Goal: Task Accomplishment & Management: Use online tool/utility

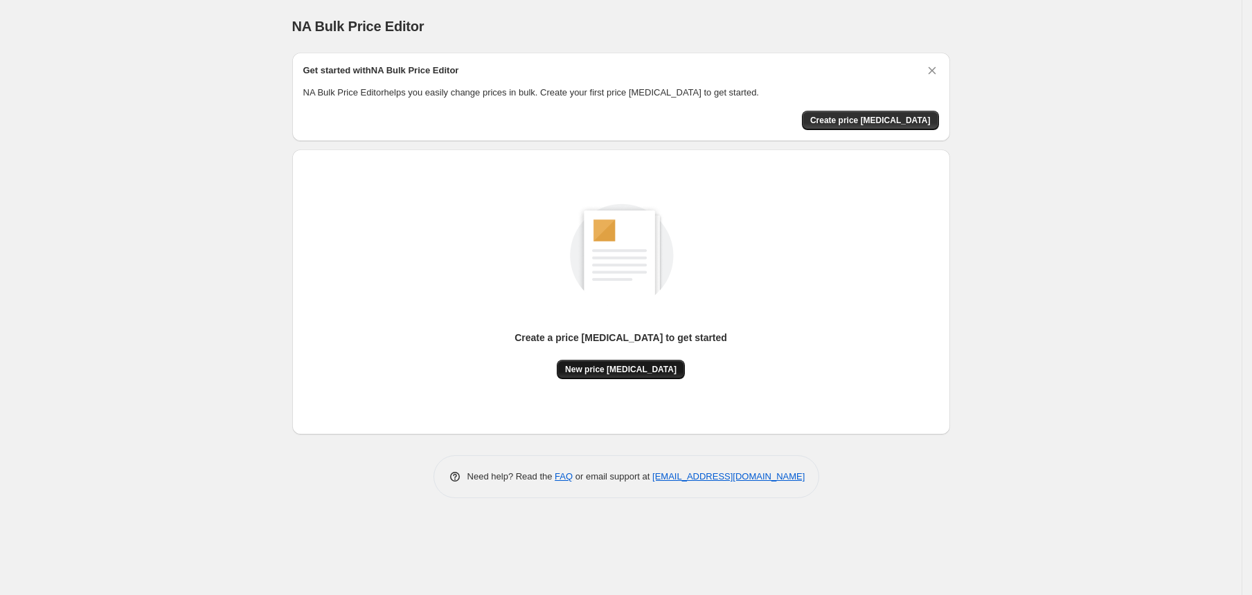
click at [635, 377] on button "New price [MEDICAL_DATA]" at bounding box center [621, 369] width 128 height 19
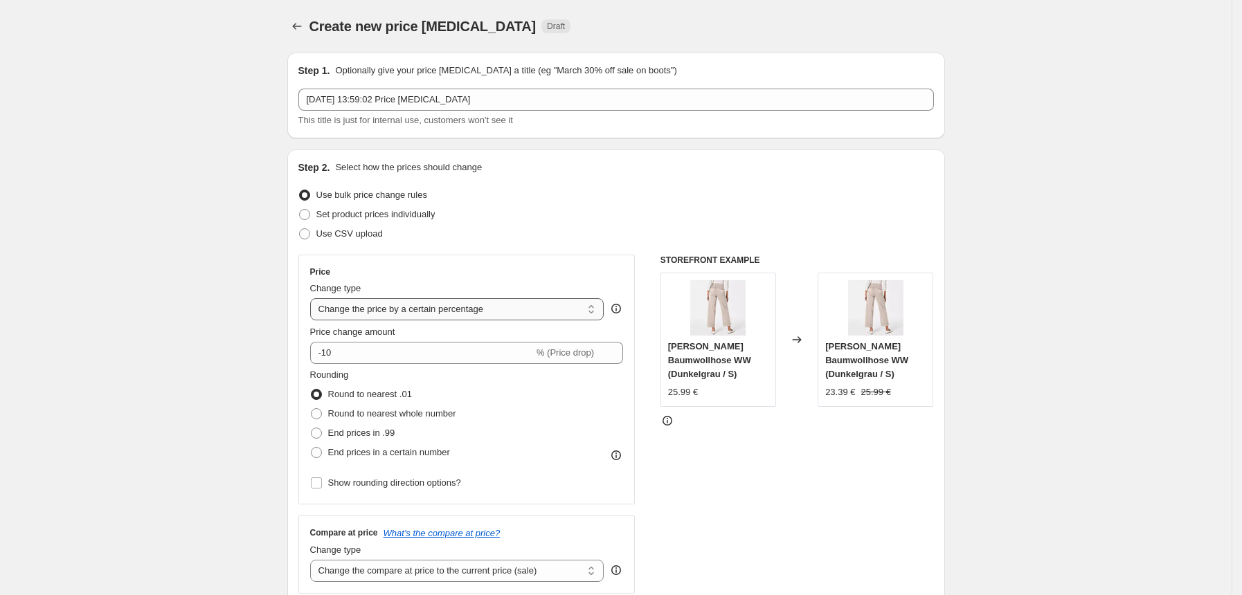
click at [400, 309] on select "Change the price to a certain amount Change the price by a certain amount Chang…" at bounding box center [457, 309] width 294 height 22
select select "no_change"
click at [314, 298] on select "Change the price to a certain amount Change the price by a certain amount Chang…" at bounding box center [457, 309] width 294 height 22
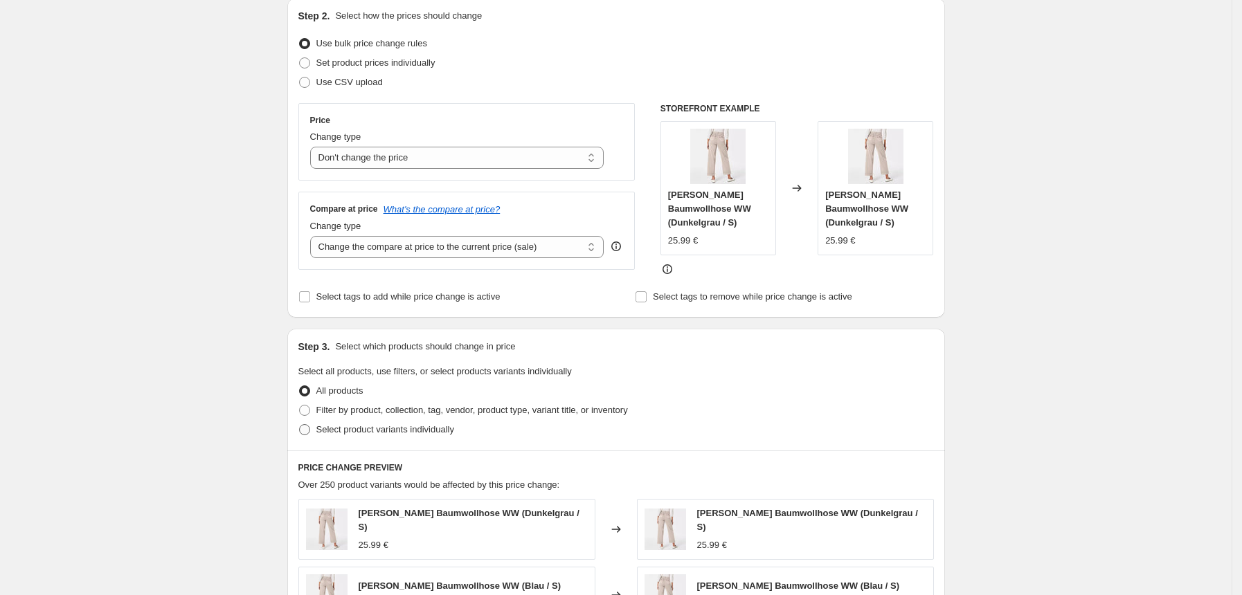
scroll to position [184, 0]
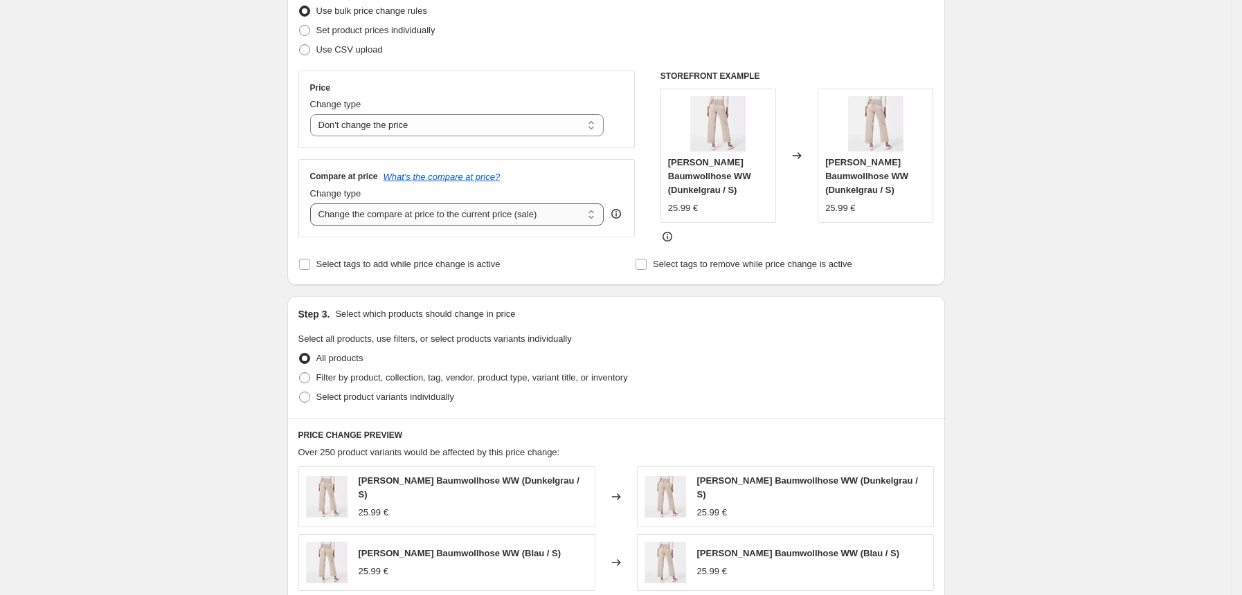
click at [543, 217] on select "Change the compare at price to the current price (sale) Change the compare at p…" at bounding box center [457, 215] width 294 height 22
click at [252, 227] on div "Create new price change job. This page is ready Create new price change job Dra…" at bounding box center [616, 427] width 1232 height 1223
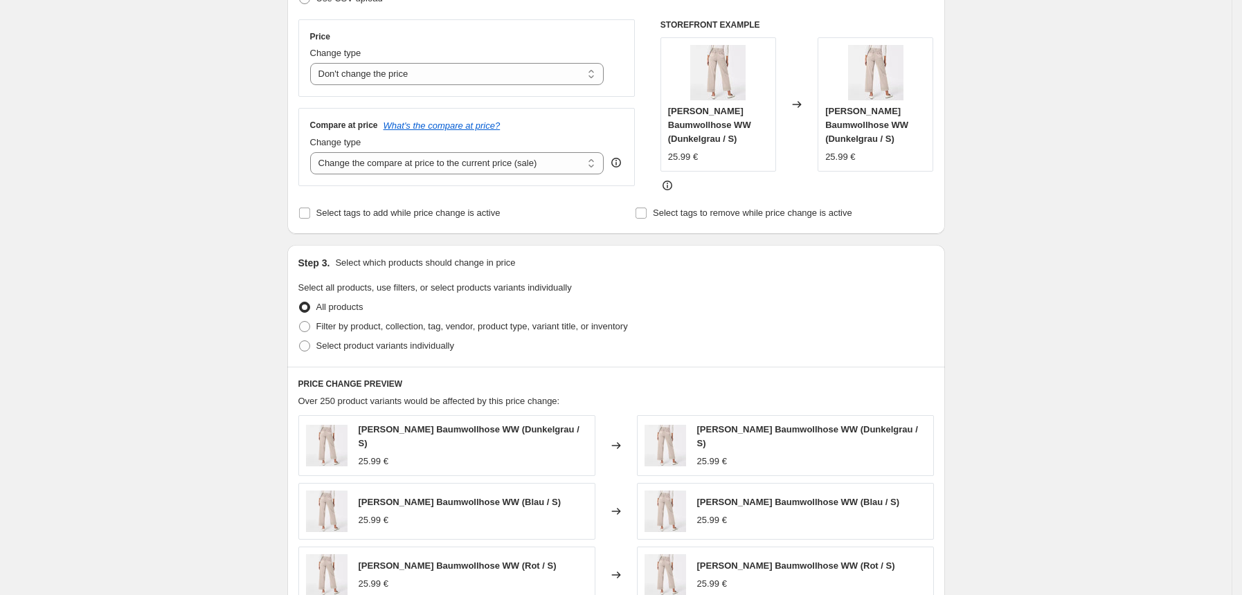
scroll to position [277, 0]
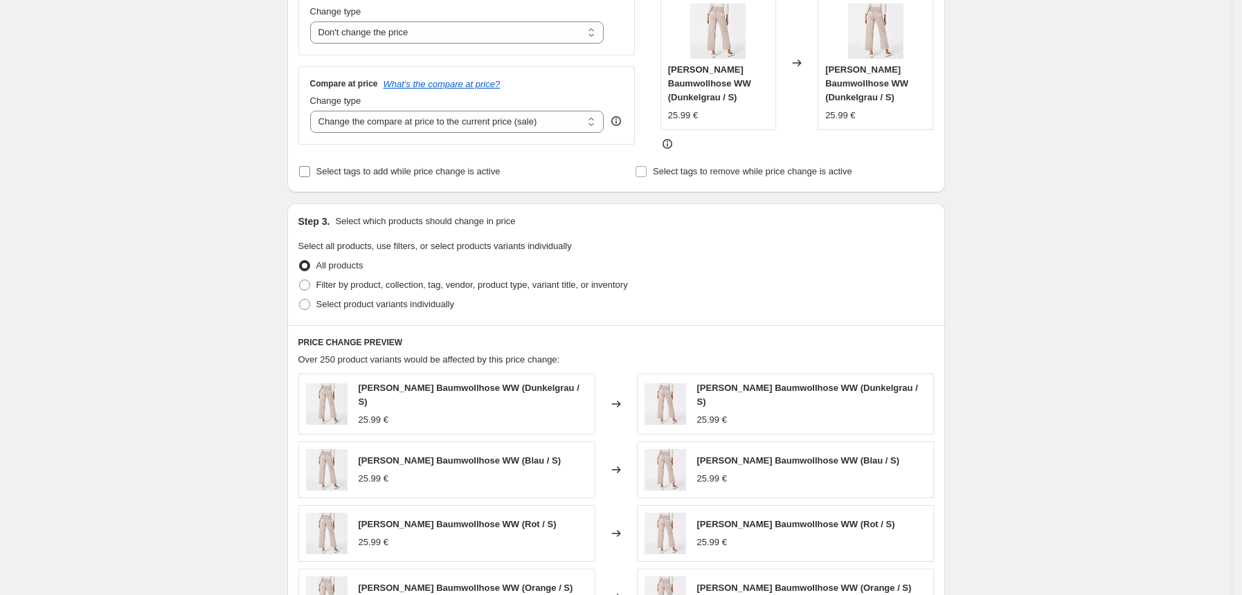
click at [422, 173] on span "Select tags to add while price change is active" at bounding box center [408, 171] width 184 height 10
click at [310, 173] on input "Select tags to add while price change is active" at bounding box center [304, 171] width 11 height 11
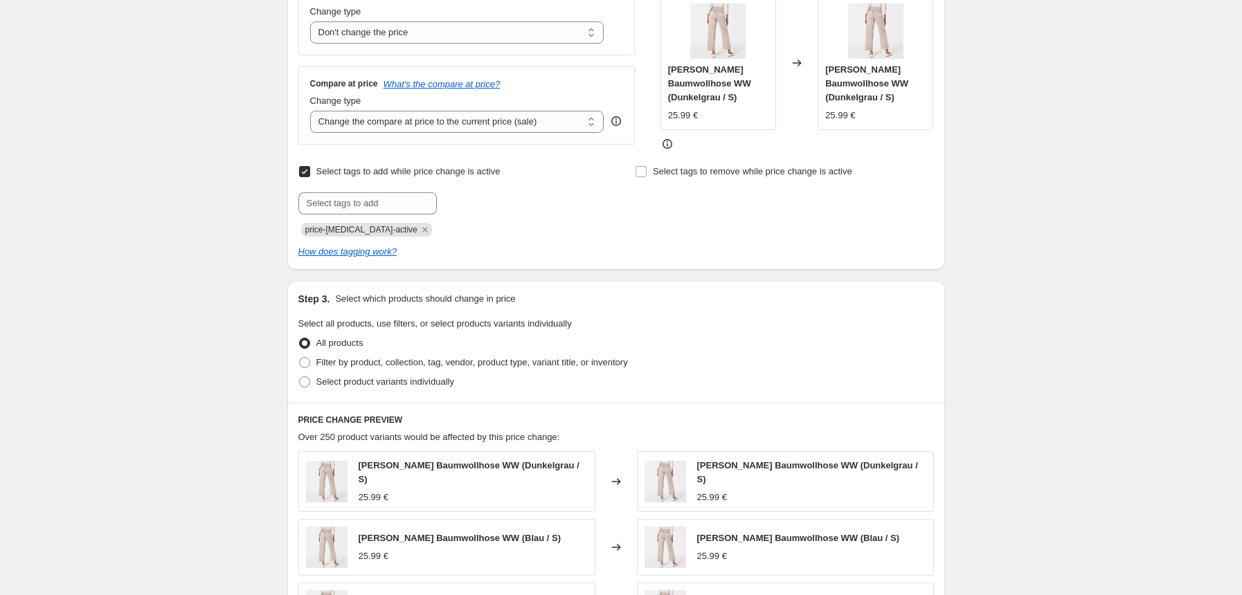
click at [422, 173] on span "Select tags to add while price change is active" at bounding box center [408, 171] width 184 height 10
click at [310, 173] on input "Select tags to add while price change is active" at bounding box center [304, 171] width 11 height 11
checkbox input "false"
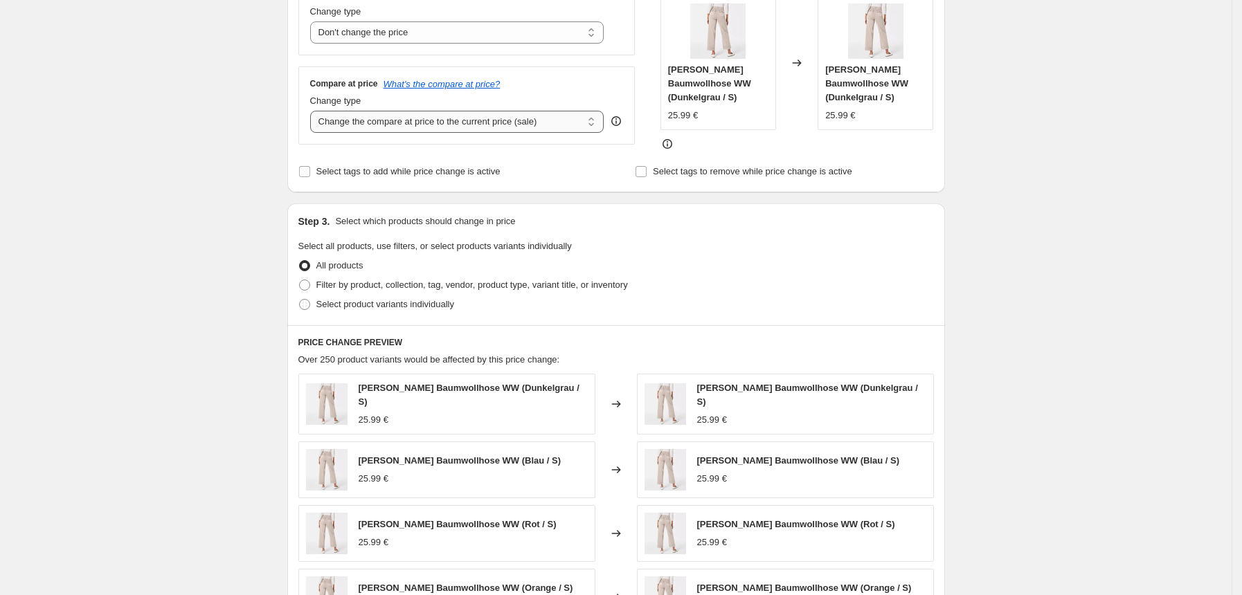
click at [495, 120] on select "Change the compare at price to the current price (sale) Change the compare at p…" at bounding box center [457, 122] width 294 height 22
click at [314, 111] on select "Change the compare at price to the current price (sale) Change the compare at p…" at bounding box center [457, 122] width 294 height 22
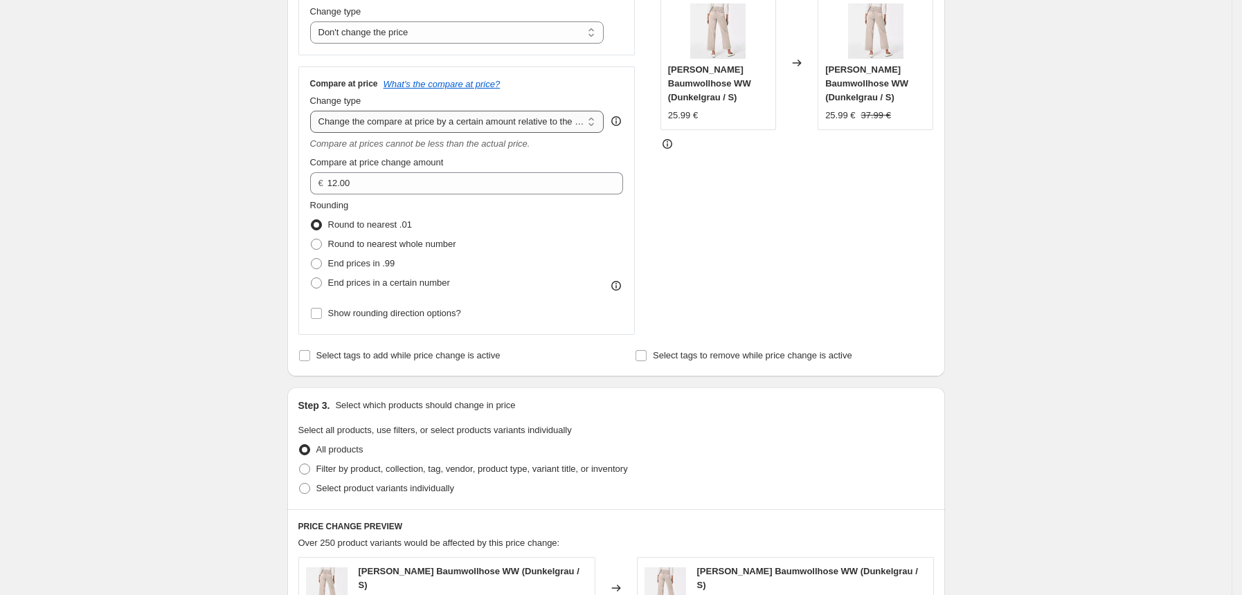
click at [514, 111] on select "Change the compare at price to the current price (sale) Change the compare at p…" at bounding box center [457, 122] width 294 height 22
select select "pp"
click at [314, 111] on select "Change the compare at price to the current price (sale) Change the compare at p…" at bounding box center [457, 122] width 294 height 22
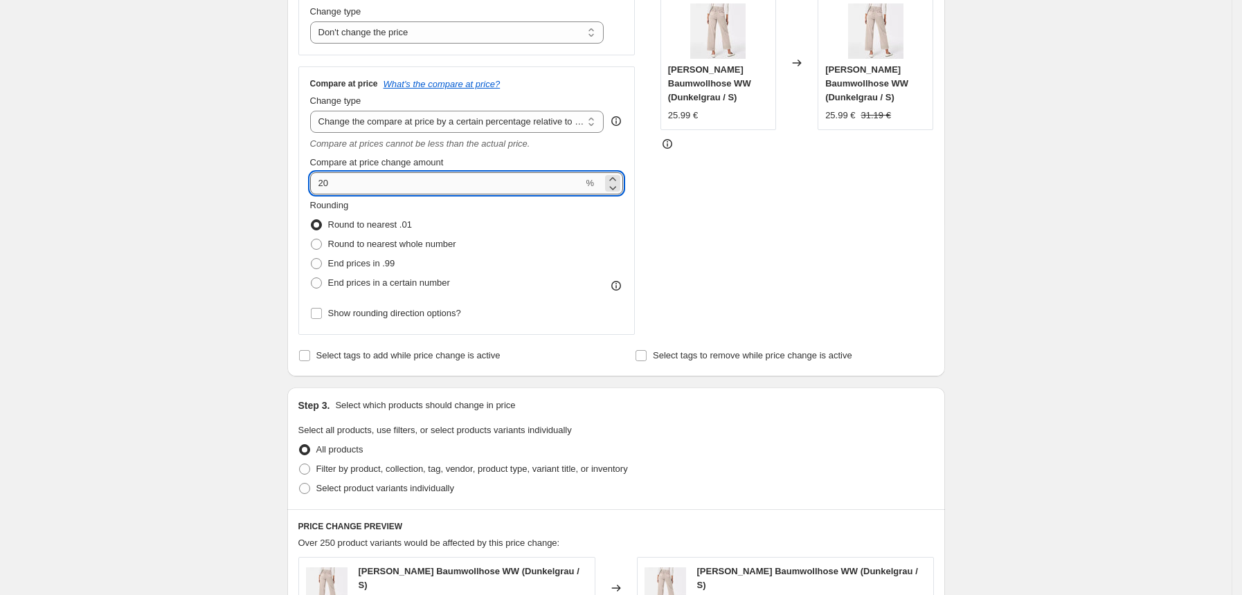
click at [442, 181] on input "20" at bounding box center [446, 183] width 273 height 22
type input "100"
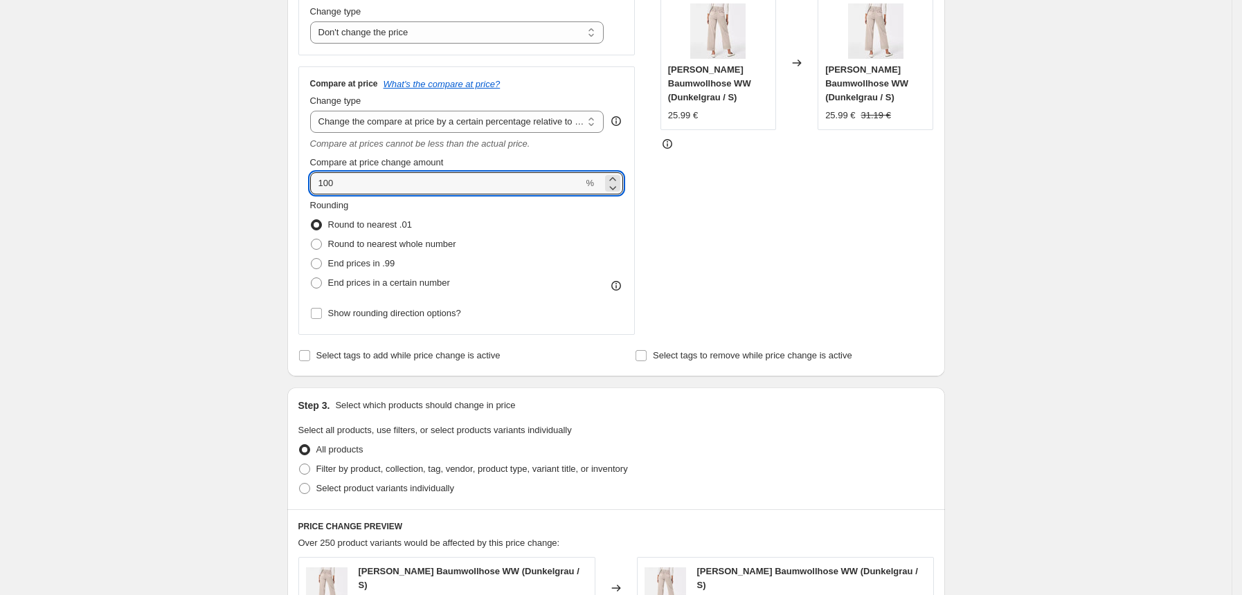
click at [545, 165] on div "Compare at price change amount" at bounding box center [467, 163] width 314 height 14
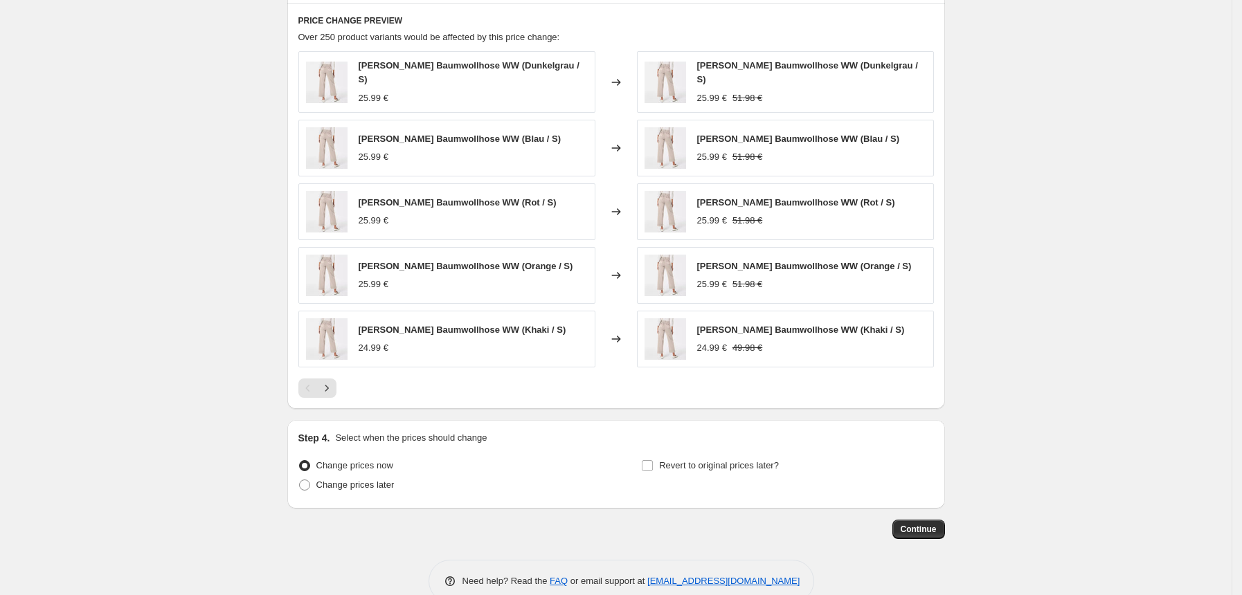
scroll to position [807, 0]
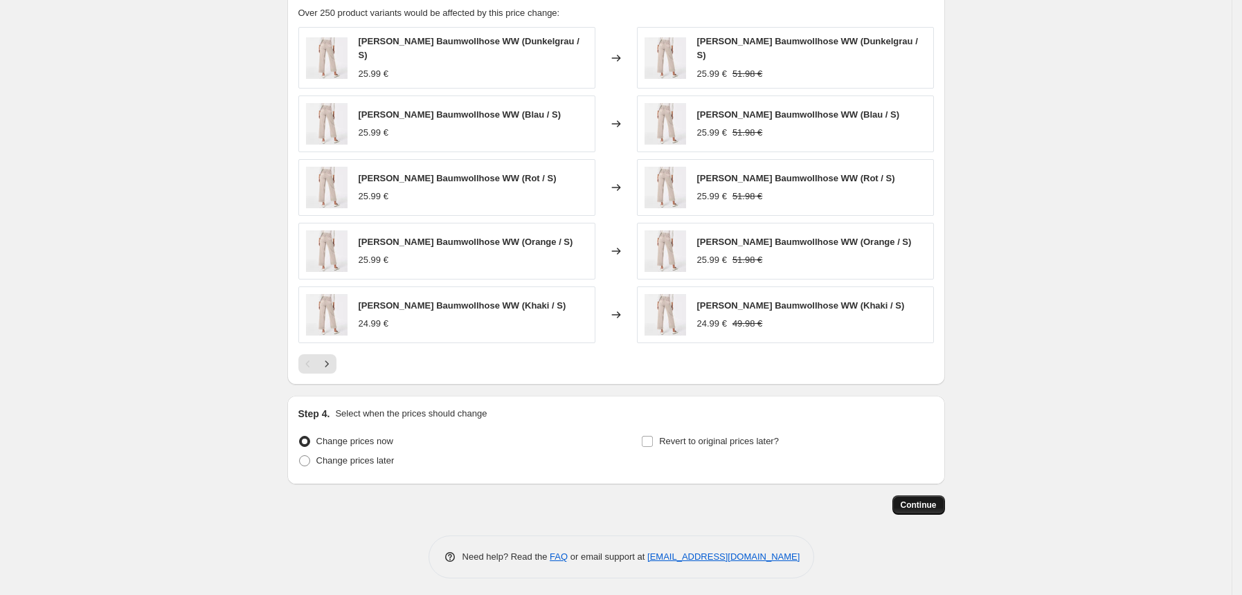
click at [942, 503] on button "Continue" at bounding box center [918, 505] width 53 height 19
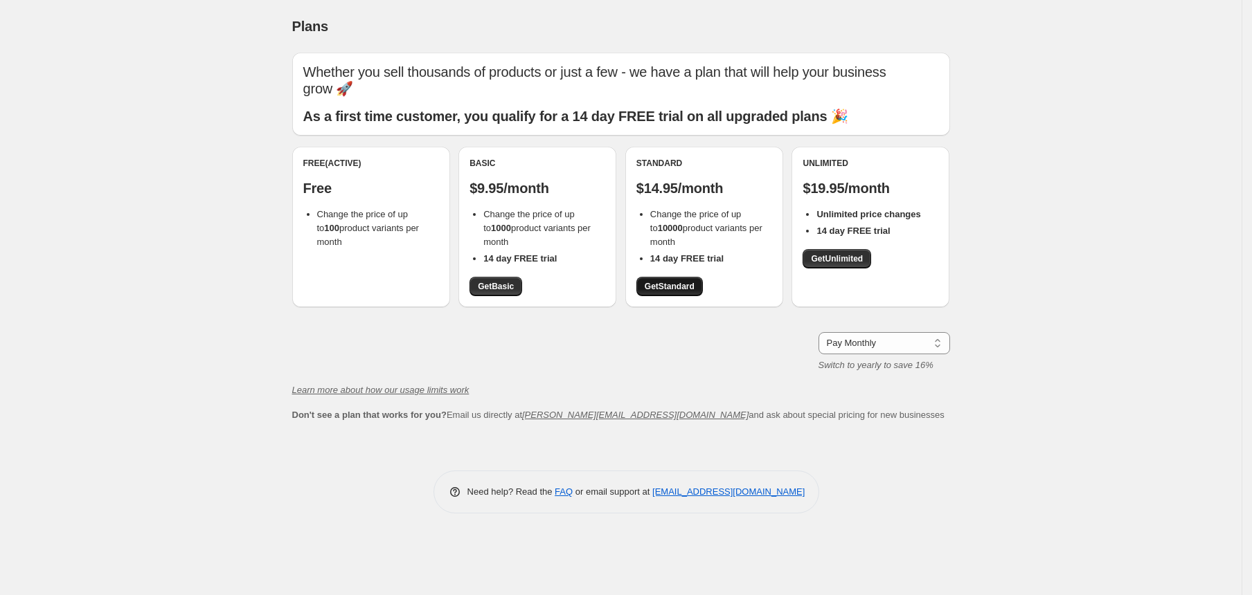
click at [685, 287] on span "Get Standard" at bounding box center [670, 286] width 50 height 11
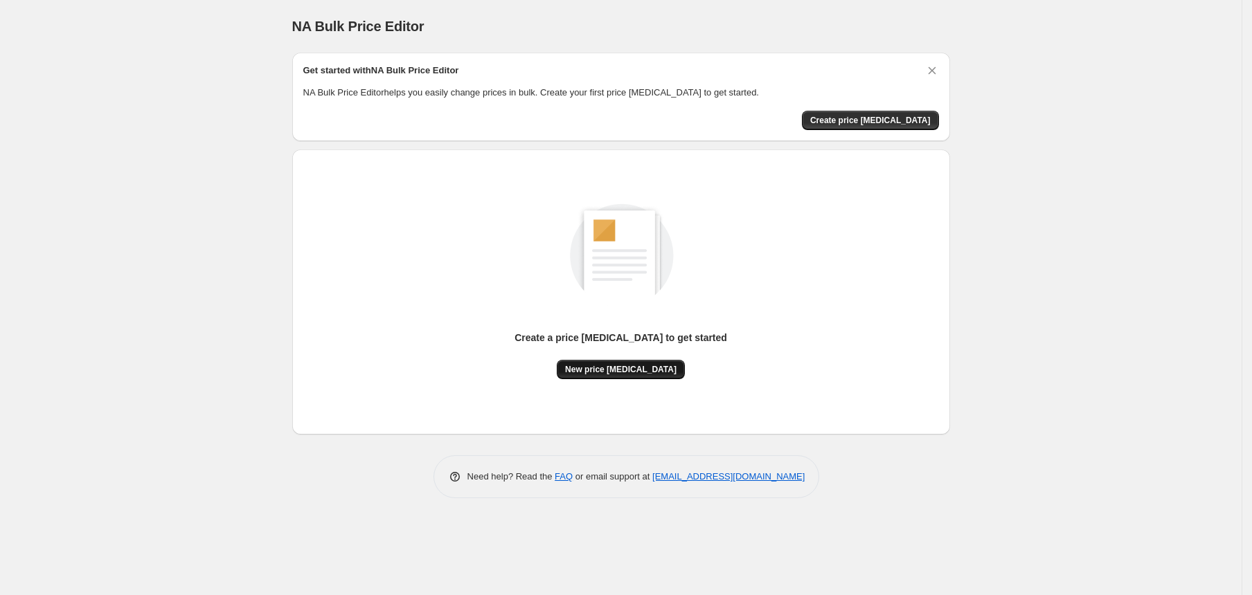
click at [614, 369] on span "New price change job" at bounding box center [620, 369] width 111 height 11
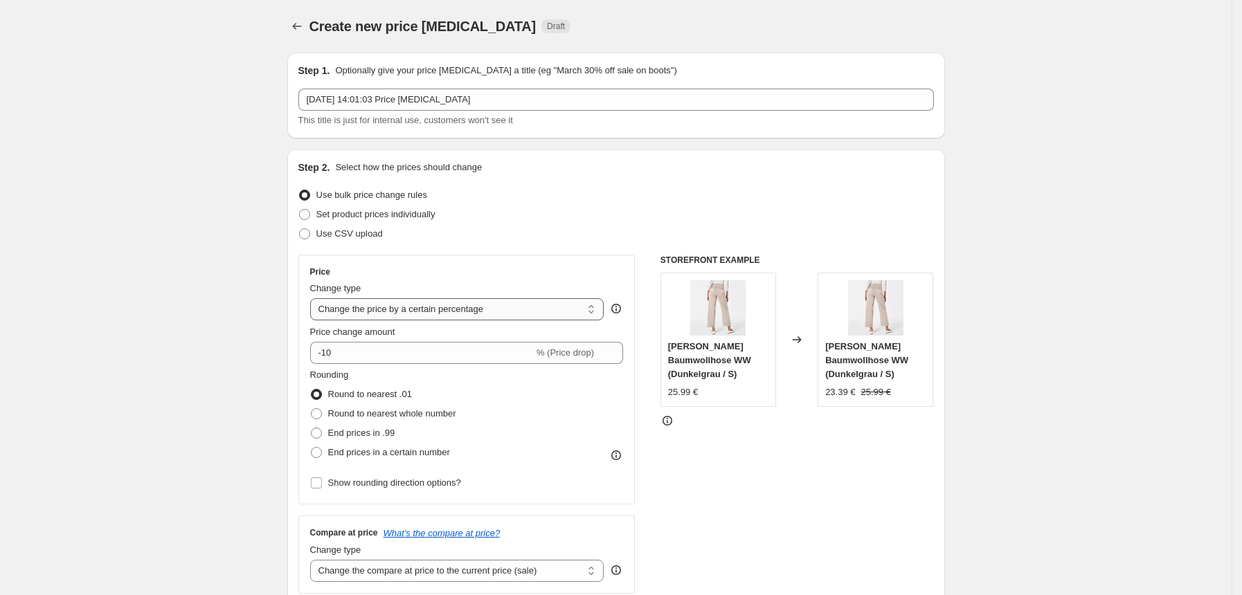
click at [548, 303] on select "Change the price to a certain amount Change the price by a certain amount Chang…" at bounding box center [457, 309] width 294 height 22
select select "no_change"
click at [314, 298] on select "Change the price to a certain amount Change the price by a certain amount Chang…" at bounding box center [457, 309] width 294 height 22
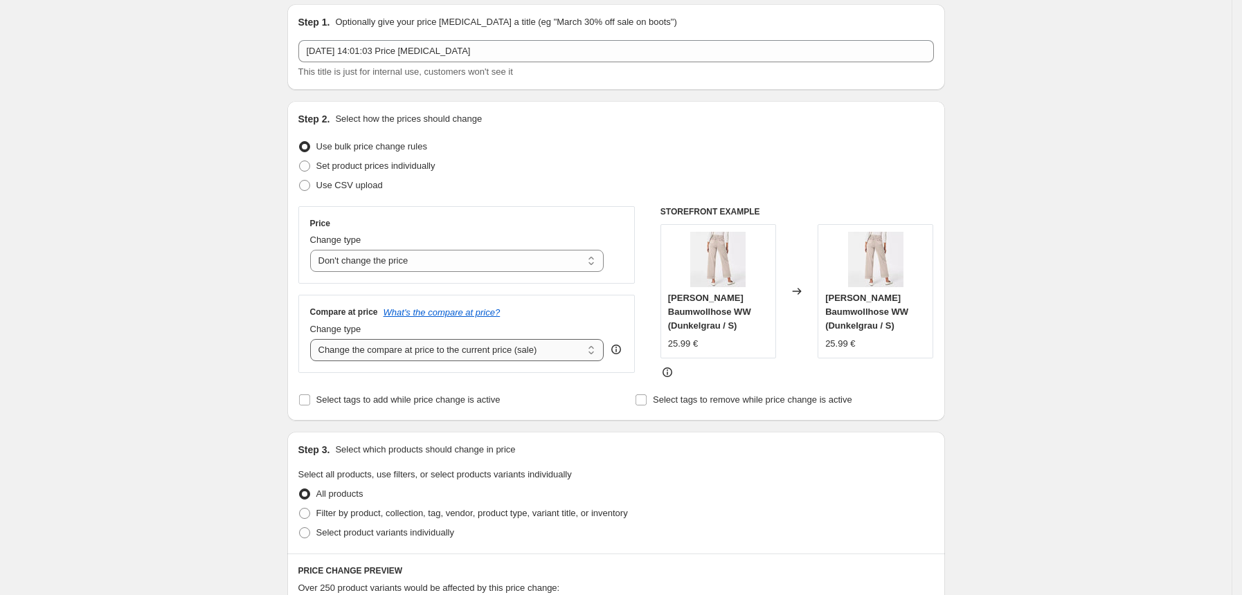
scroll to position [92, 0]
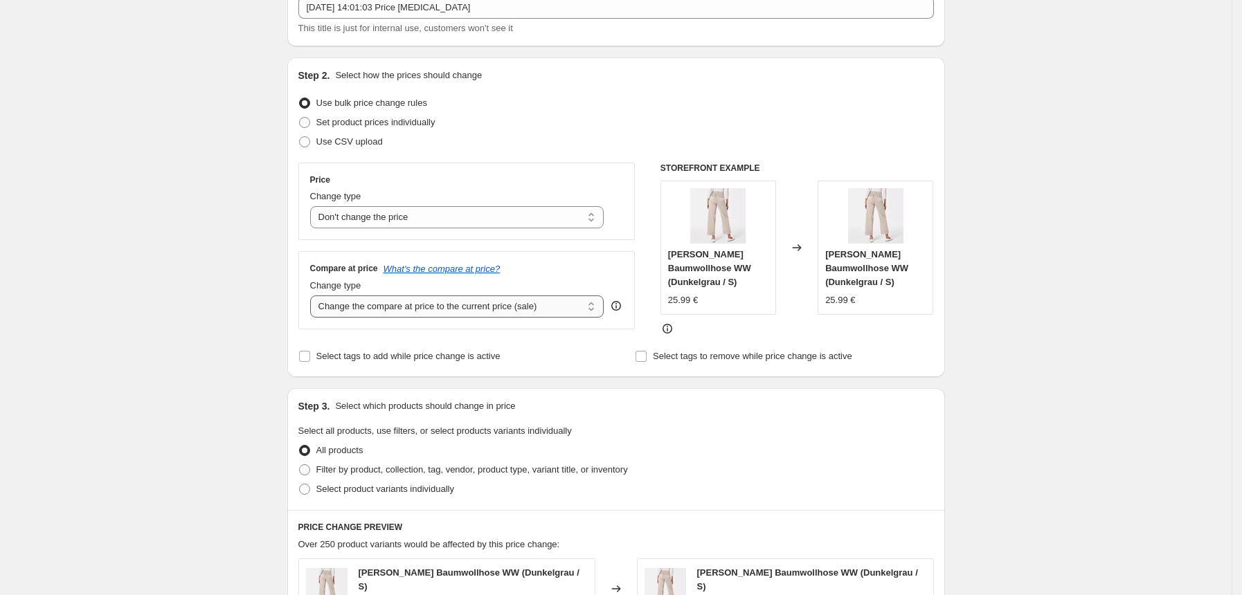
click at [447, 303] on select "Change the compare at price to the current price (sale) Change the compare at p…" at bounding box center [457, 307] width 294 height 22
select select "pp"
click at [314, 296] on select "Change the compare at price to the current price (sale) Change the compare at p…" at bounding box center [457, 307] width 294 height 22
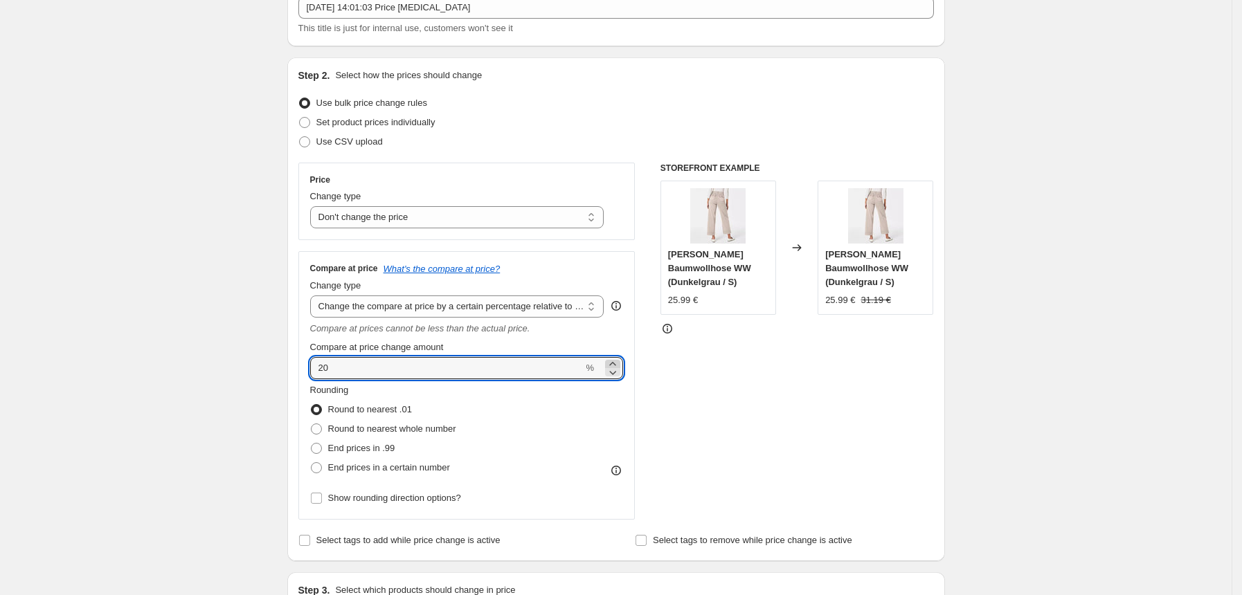
click at [620, 361] on icon at bounding box center [613, 364] width 14 height 14
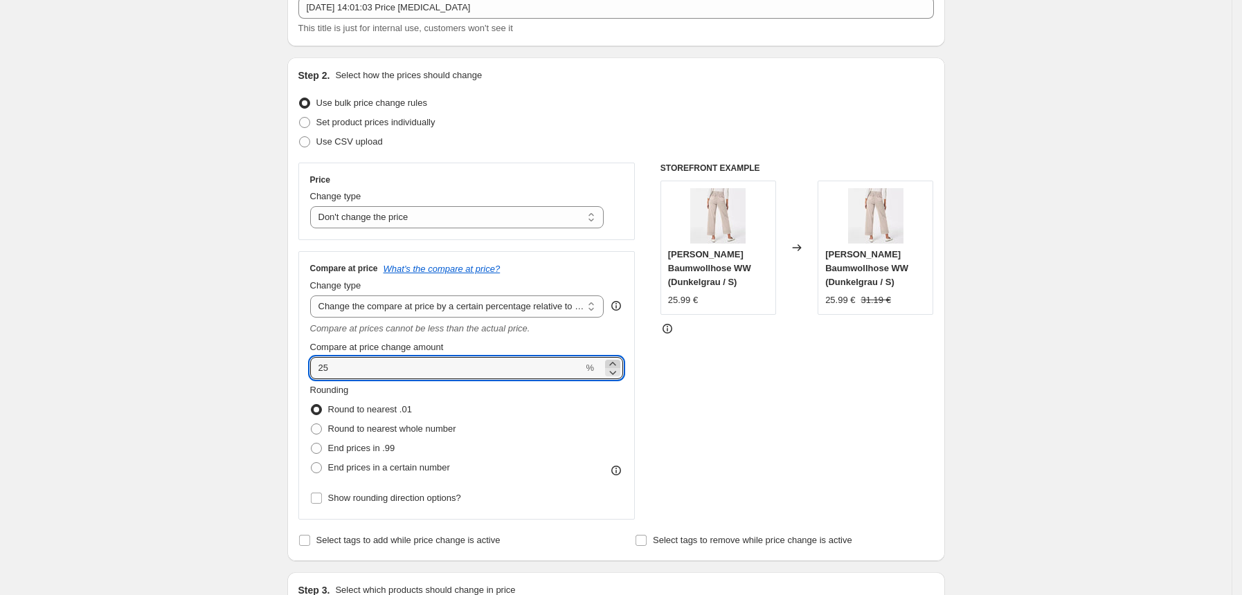
click at [620, 361] on icon at bounding box center [613, 364] width 14 height 14
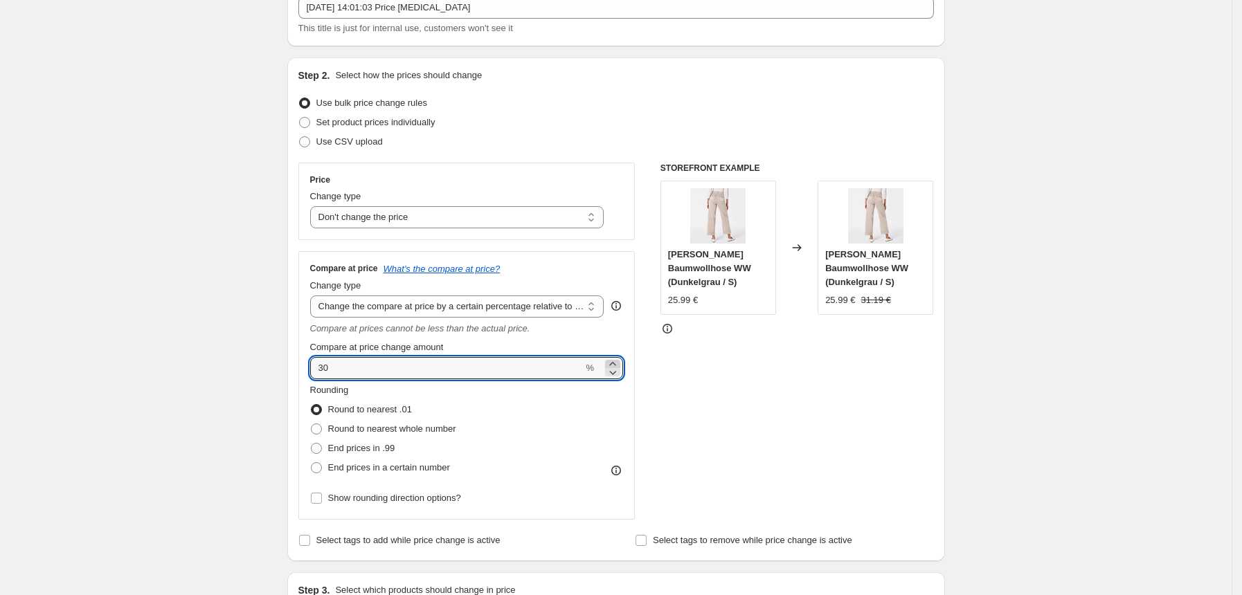
click at [620, 361] on icon at bounding box center [613, 364] width 14 height 14
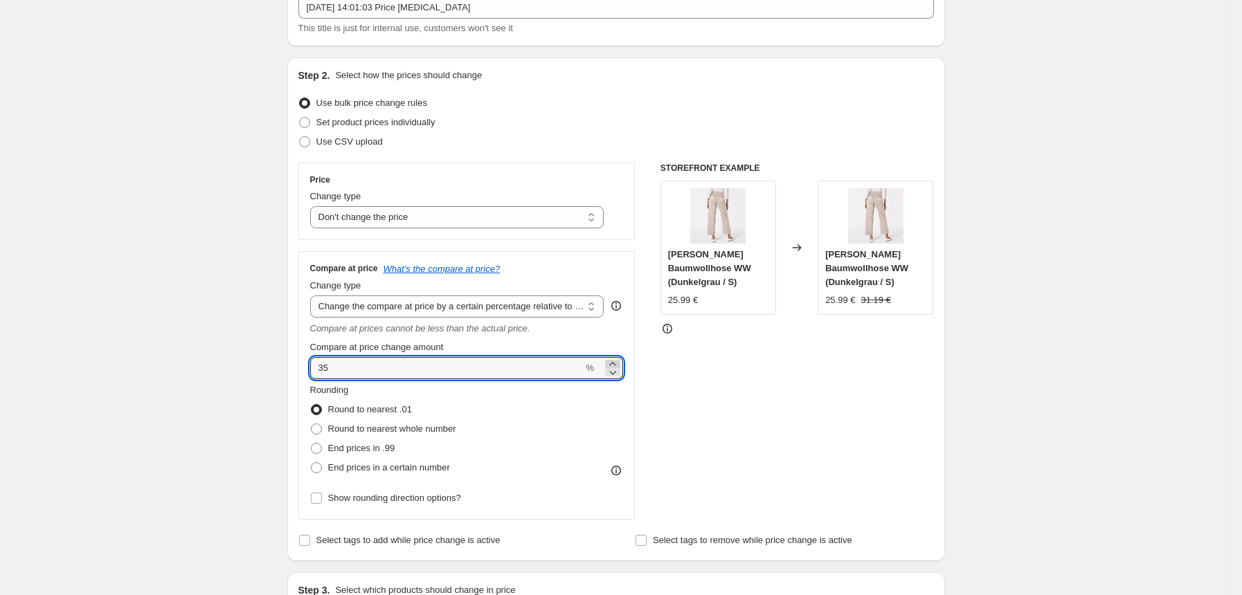
click at [620, 361] on icon at bounding box center [613, 364] width 14 height 14
click at [620, 359] on icon at bounding box center [613, 364] width 14 height 14
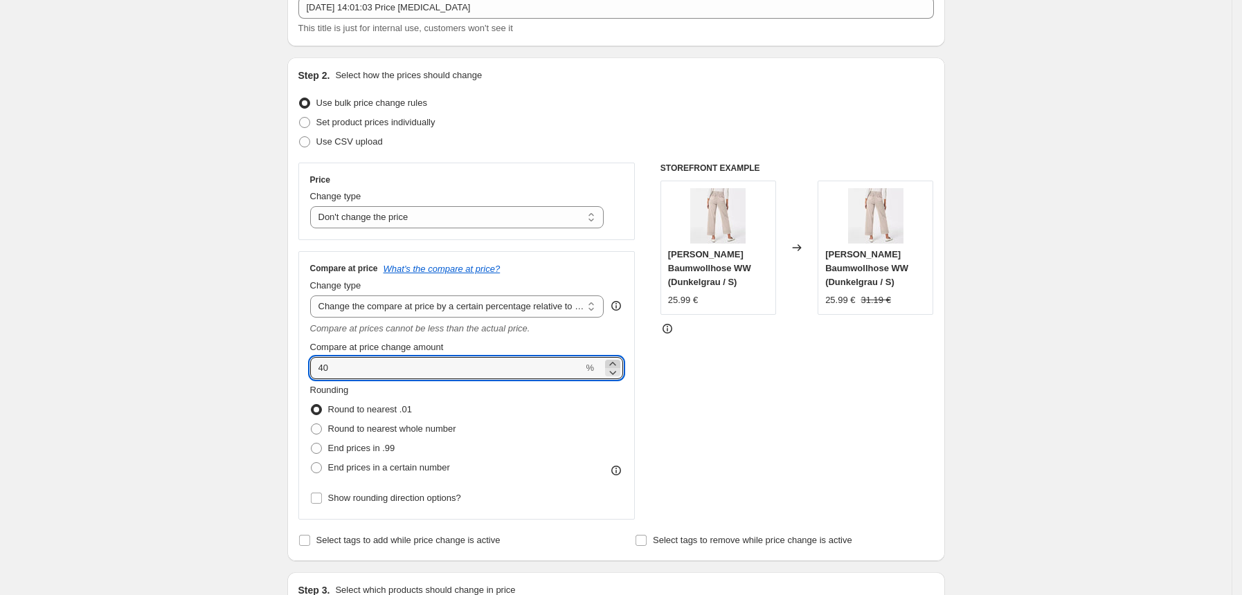
click at [620, 359] on icon at bounding box center [613, 364] width 14 height 14
click at [489, 367] on input "41" at bounding box center [446, 368] width 273 height 22
click at [492, 367] on input "41" at bounding box center [446, 368] width 273 height 22
type input "100"
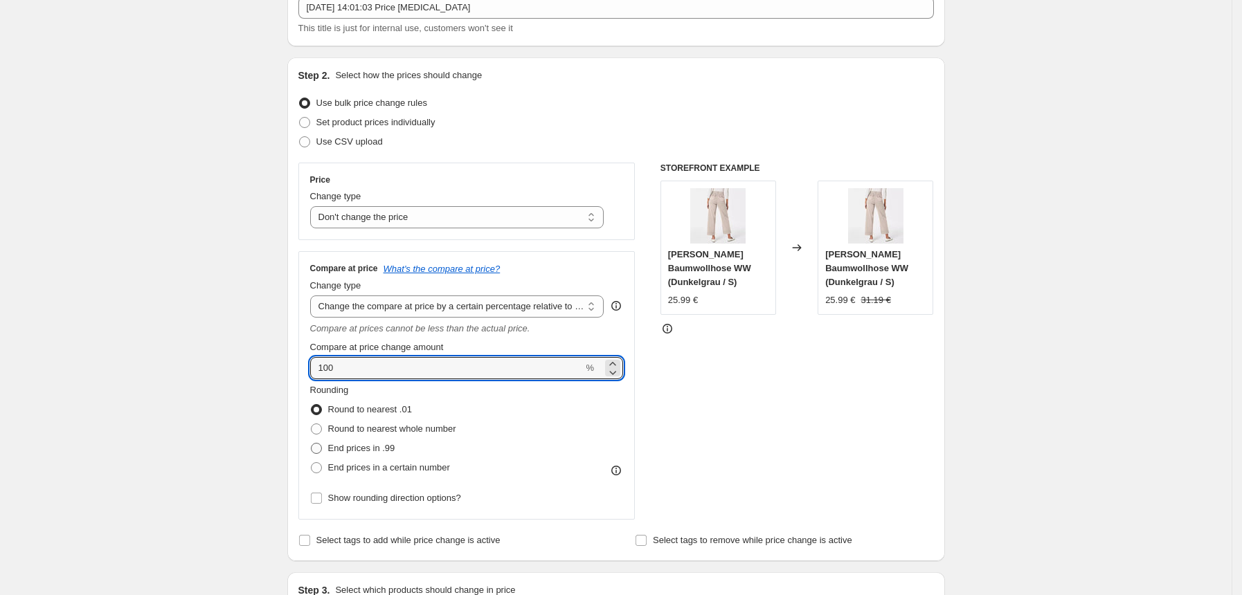
click at [369, 448] on span "End prices in .99" at bounding box center [361, 448] width 67 height 10
click at [312, 444] on input "End prices in .99" at bounding box center [311, 443] width 1 height 1
radio input "true"
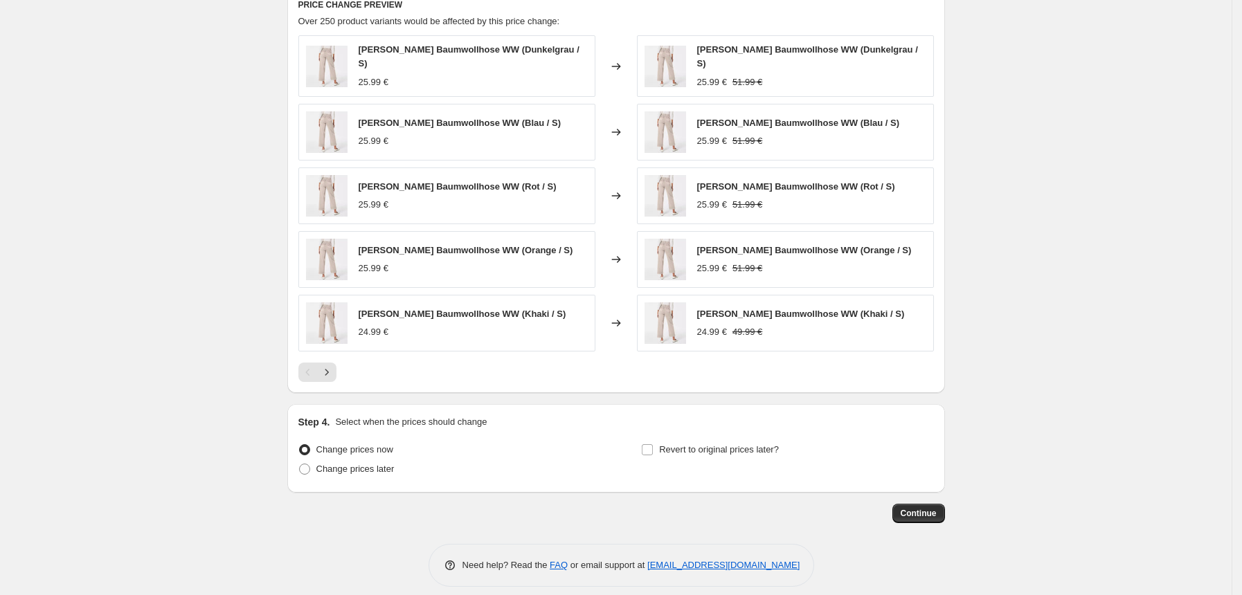
scroll to position [807, 0]
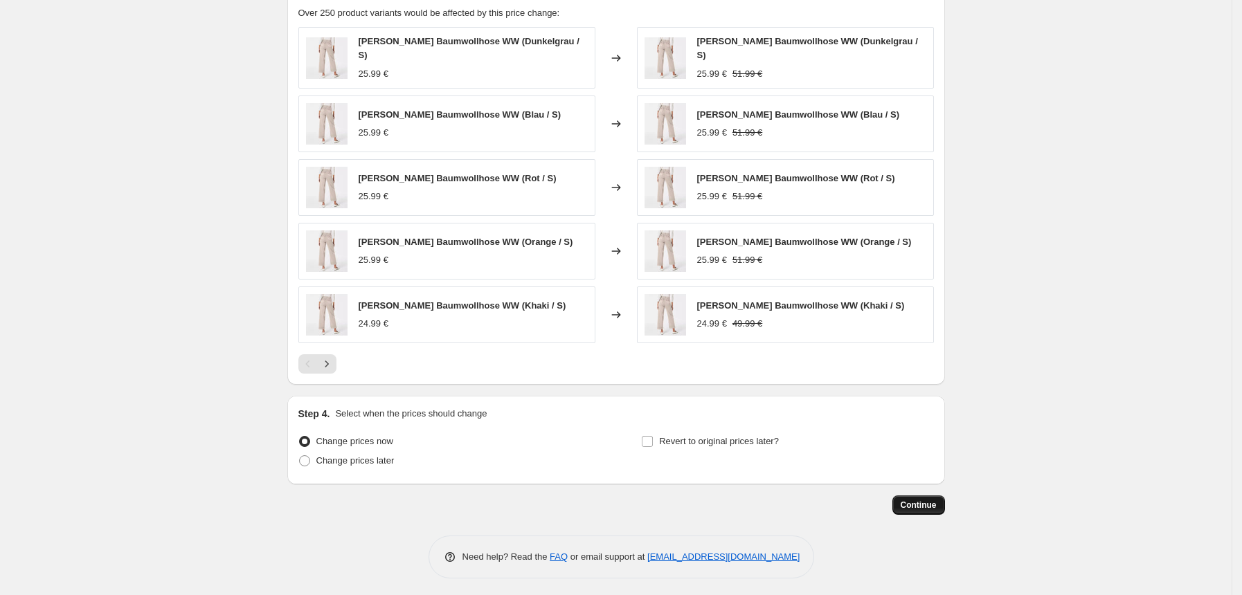
click at [935, 504] on span "Continue" at bounding box center [919, 505] width 36 height 11
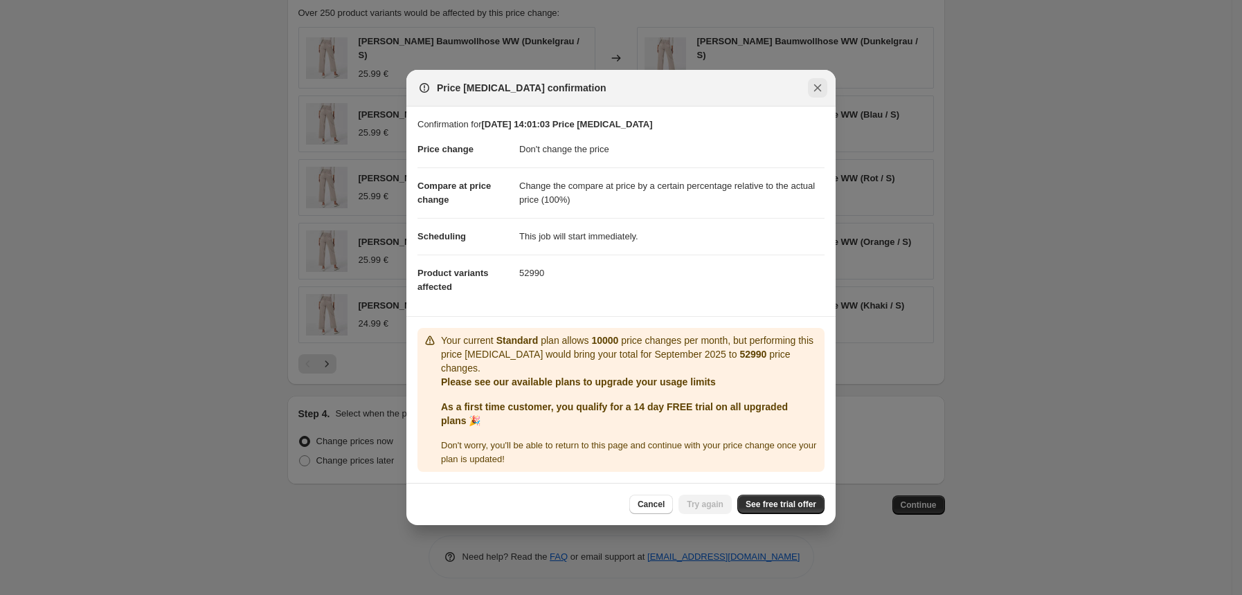
click at [811, 95] on icon "Close" at bounding box center [818, 88] width 14 height 14
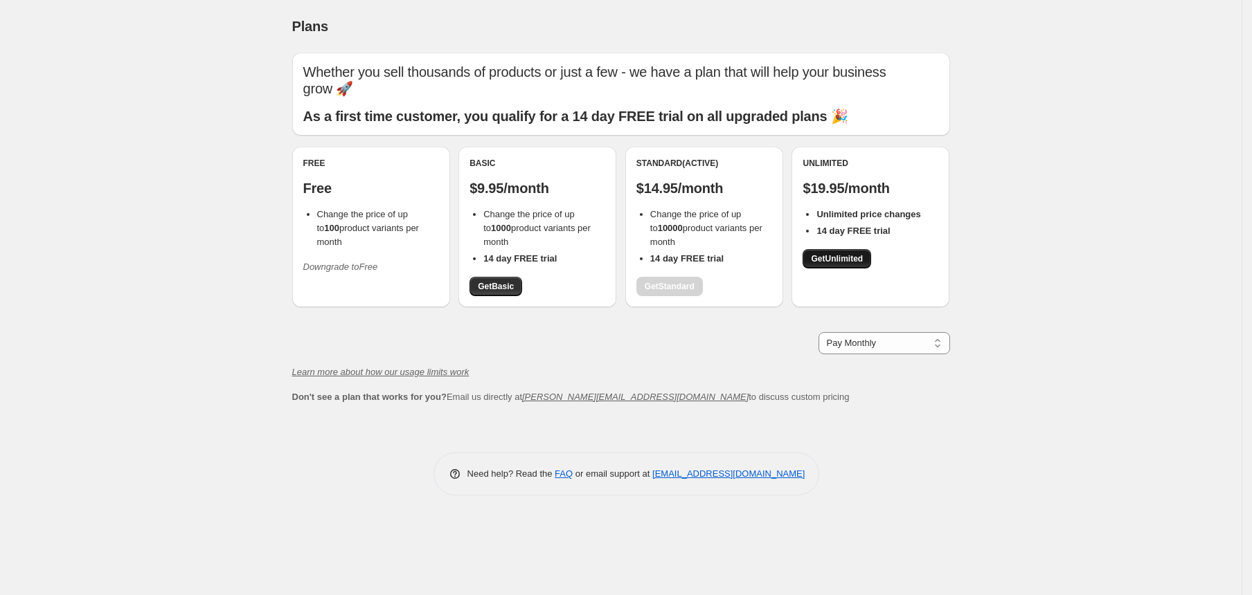
click at [832, 262] on span "Get Unlimited" at bounding box center [837, 258] width 52 height 11
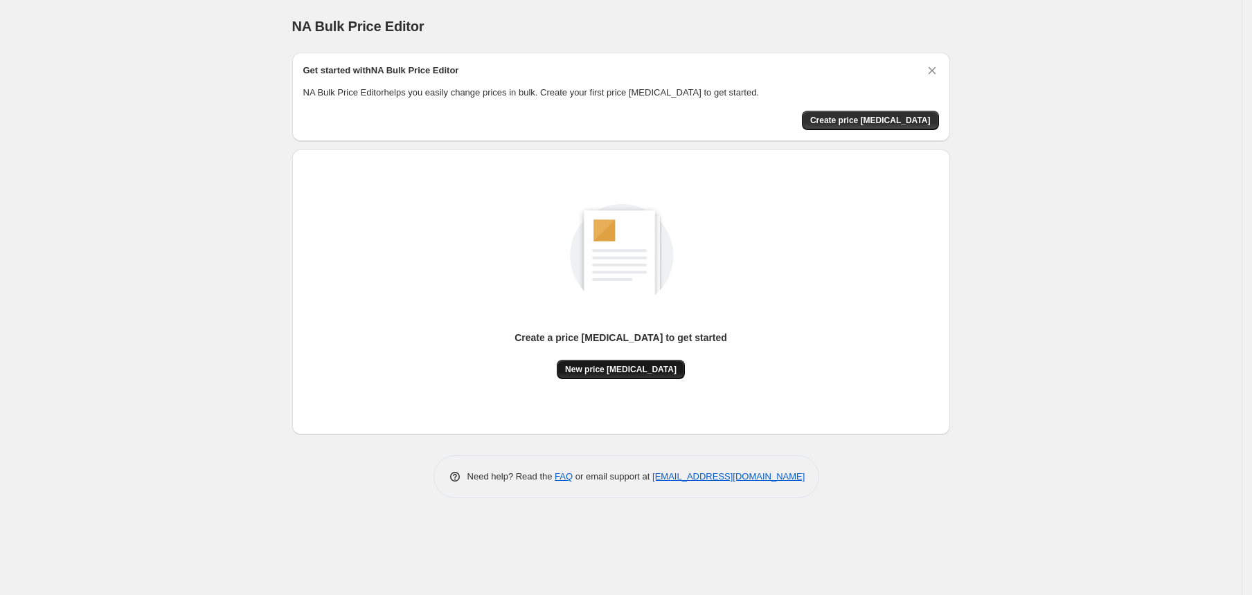
click at [647, 375] on button "New price [MEDICAL_DATA]" at bounding box center [621, 369] width 128 height 19
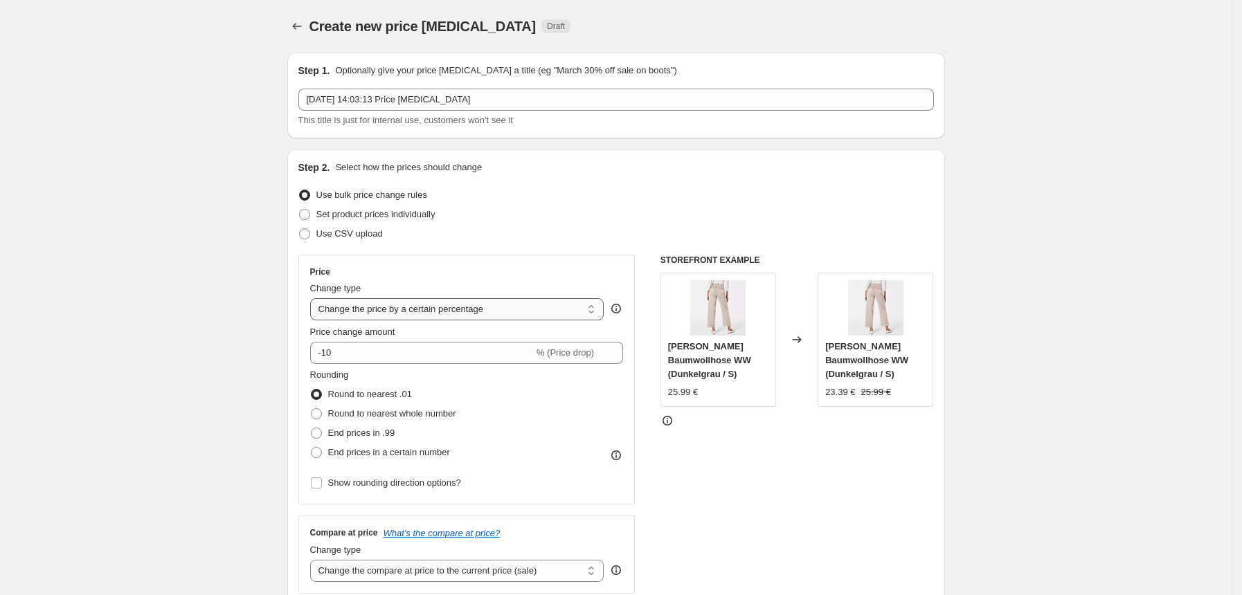
click at [525, 300] on select "Change the price to a certain amount Change the price by a certain amount Chang…" at bounding box center [457, 309] width 294 height 22
select select "no_change"
click at [314, 298] on select "Change the price to a certain amount Change the price by a certain amount Chang…" at bounding box center [457, 309] width 294 height 22
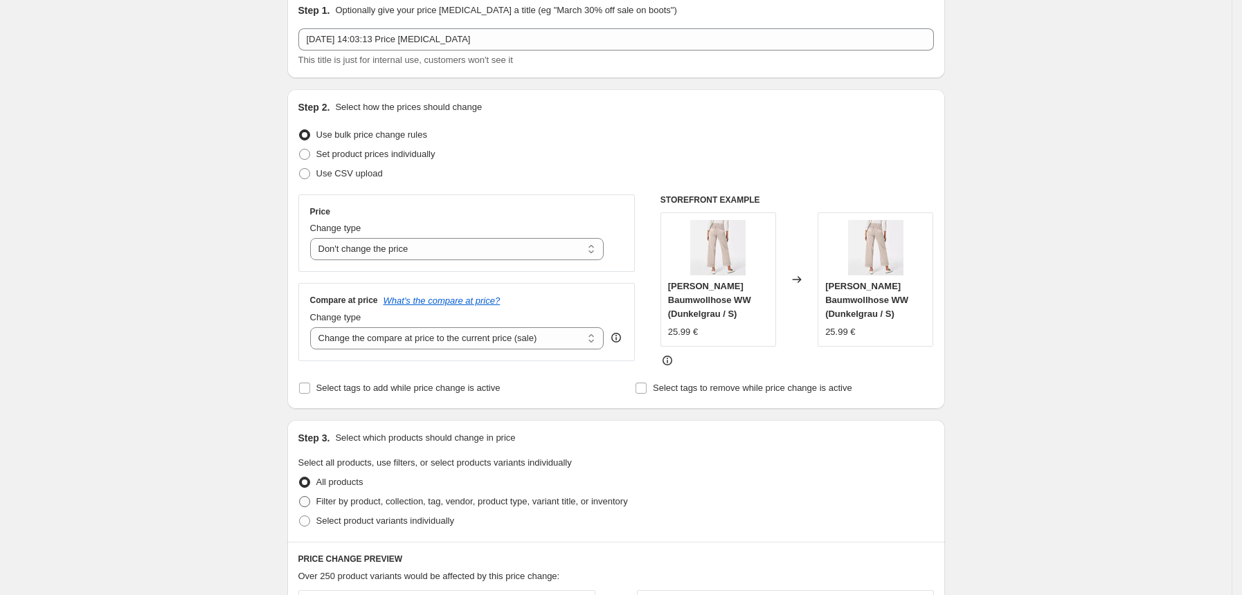
scroll to position [92, 0]
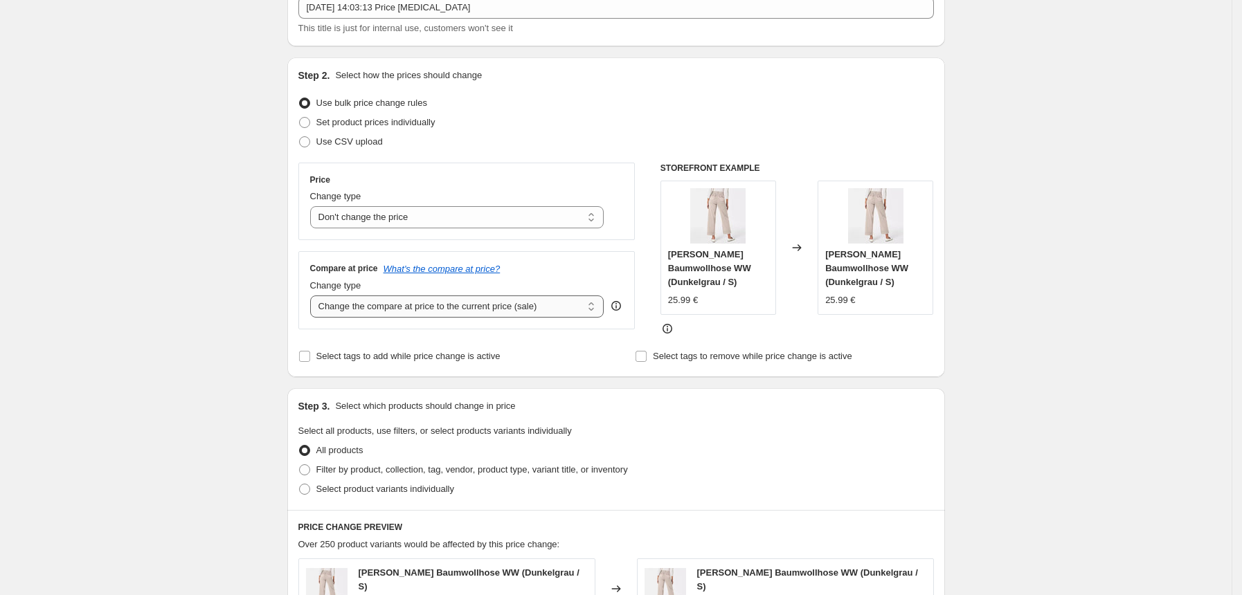
click at [452, 299] on select "Change the compare at price to the current price (sale) Change the compare at p…" at bounding box center [457, 307] width 294 height 22
select select "pp"
click at [314, 296] on select "Change the compare at price to the current price (sale) Change the compare at p…" at bounding box center [457, 307] width 294 height 22
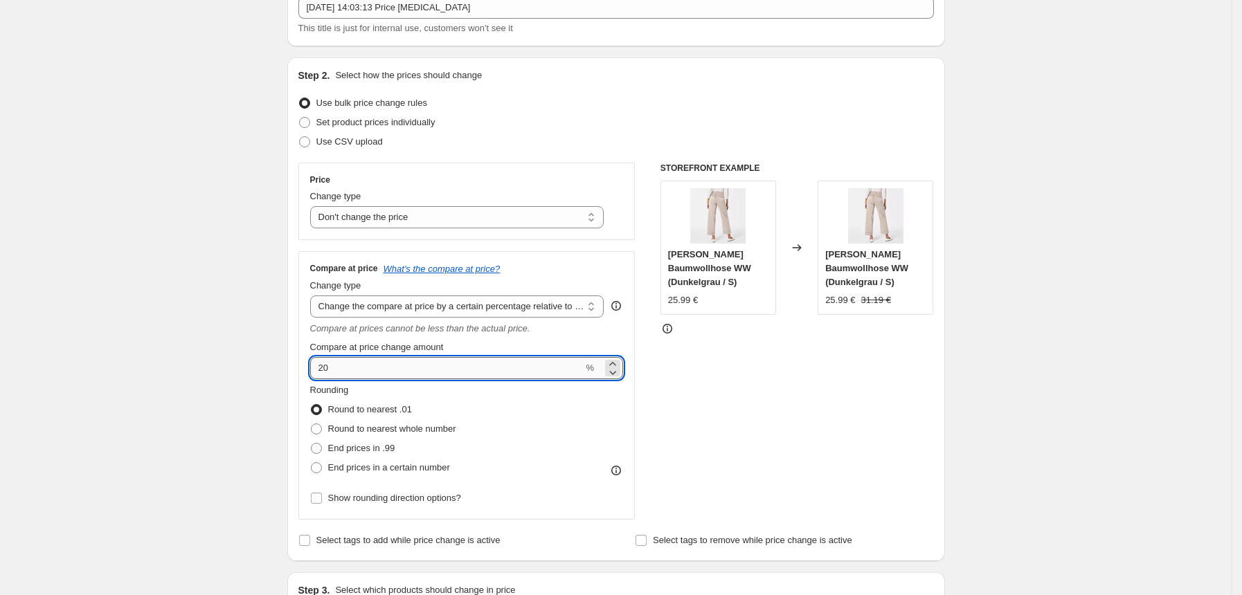
click at [440, 372] on input "20" at bounding box center [446, 368] width 273 height 22
type input "100"
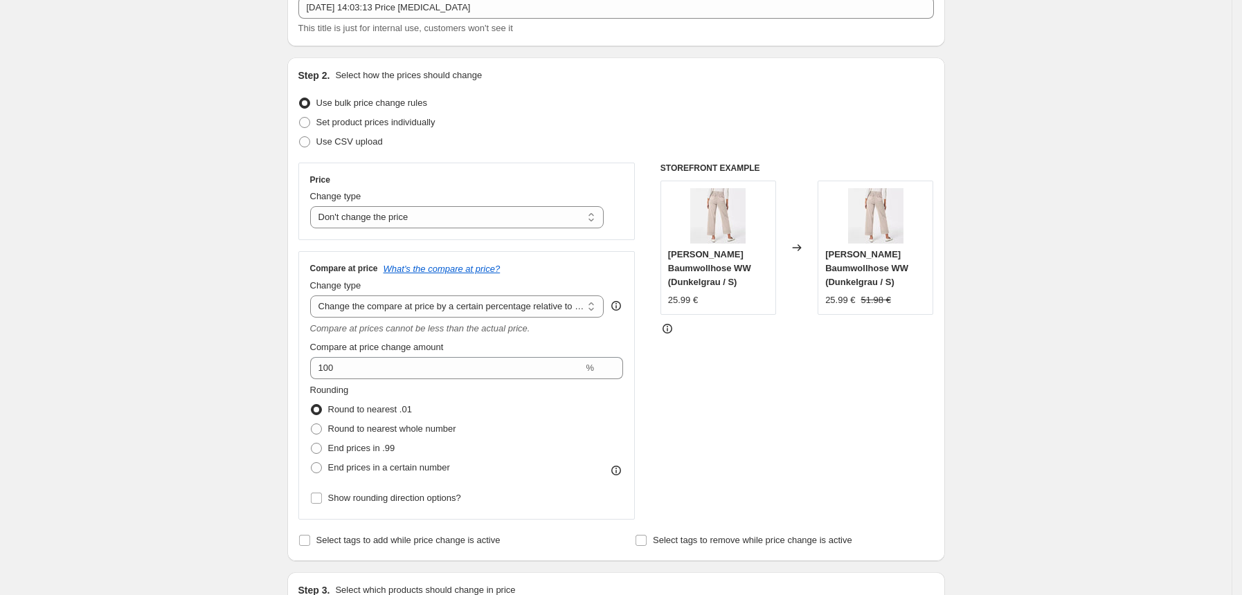
click at [807, 420] on div "STOREFRONT EXAMPLE Damen weite Baumwollhose WW (Dunkelgrau / S) 25.99 € Changed…" at bounding box center [797, 341] width 273 height 357
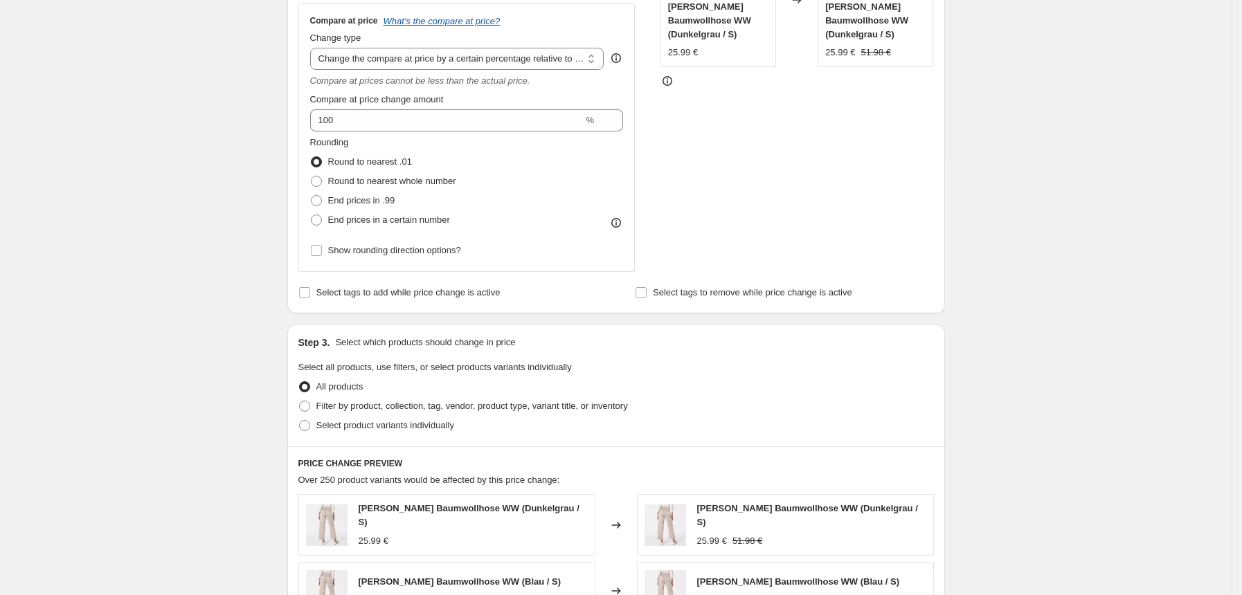
scroll to position [369, 0]
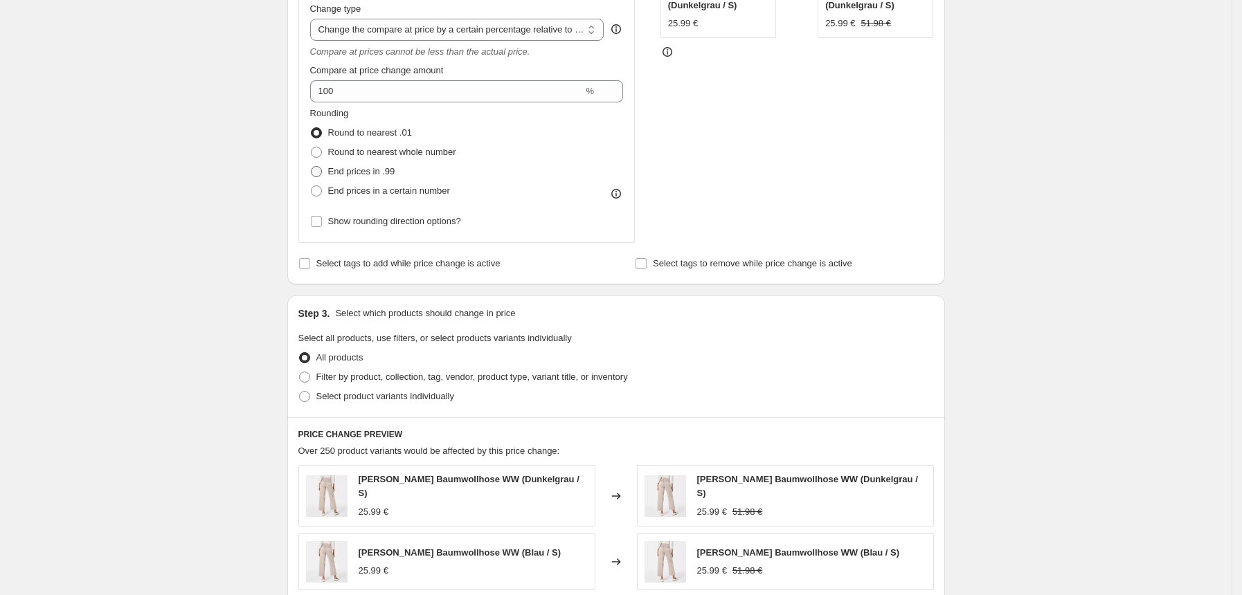
click at [322, 167] on span at bounding box center [316, 171] width 11 height 11
click at [312, 167] on input "End prices in .99" at bounding box center [311, 166] width 1 height 1
radio input "true"
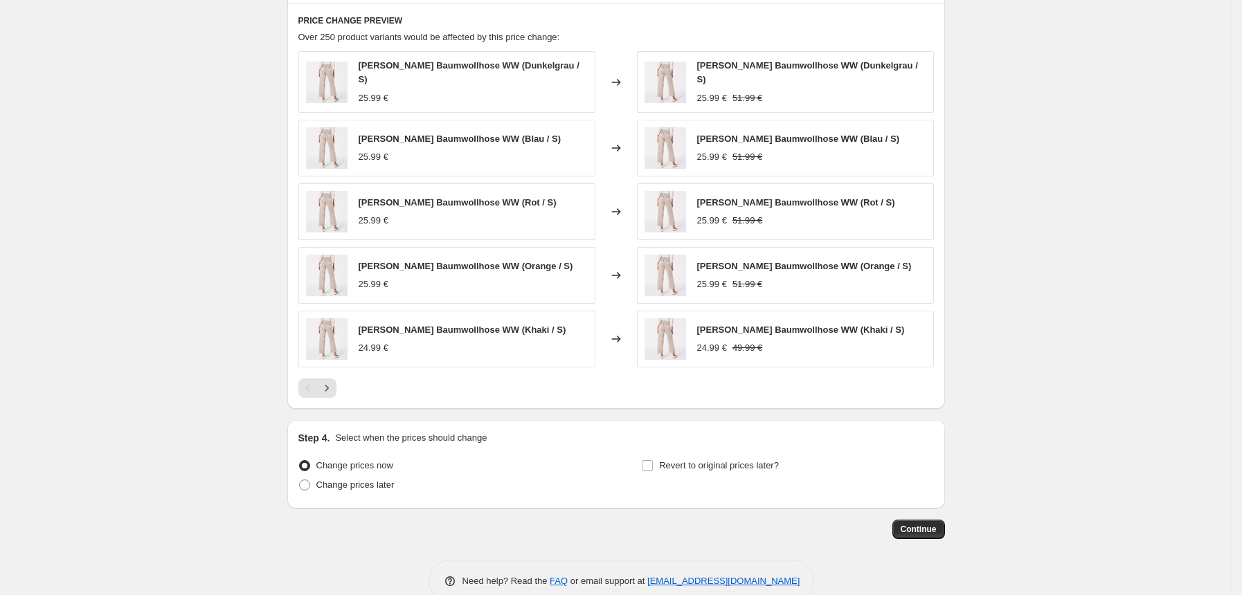
scroll to position [807, 0]
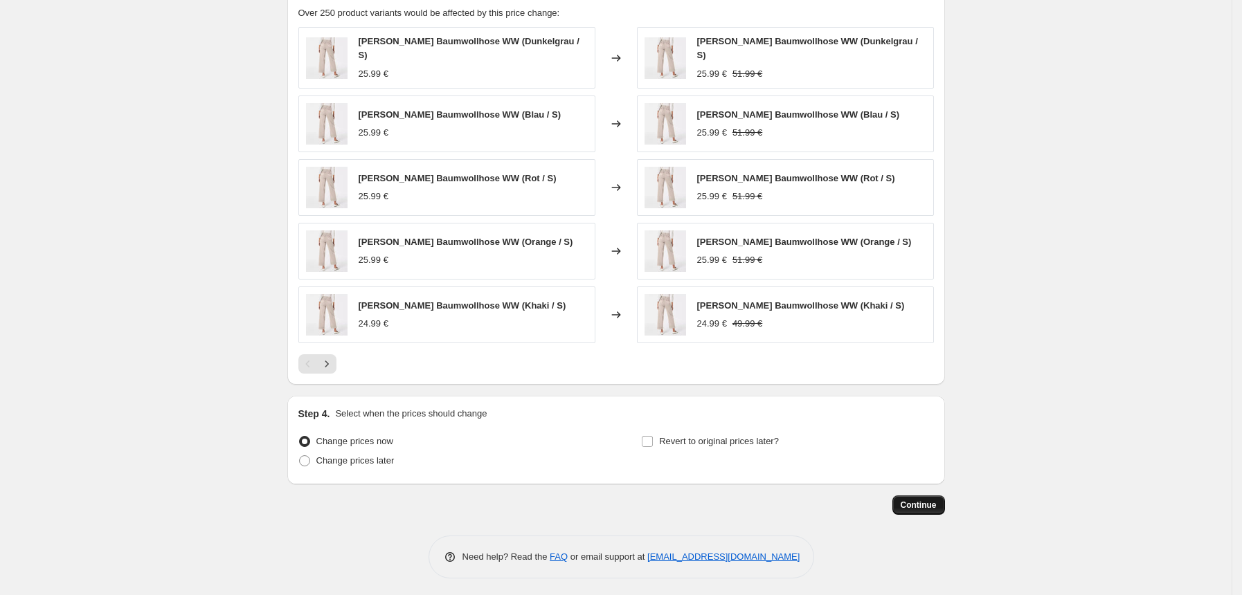
click at [918, 496] on button "Continue" at bounding box center [918, 505] width 53 height 19
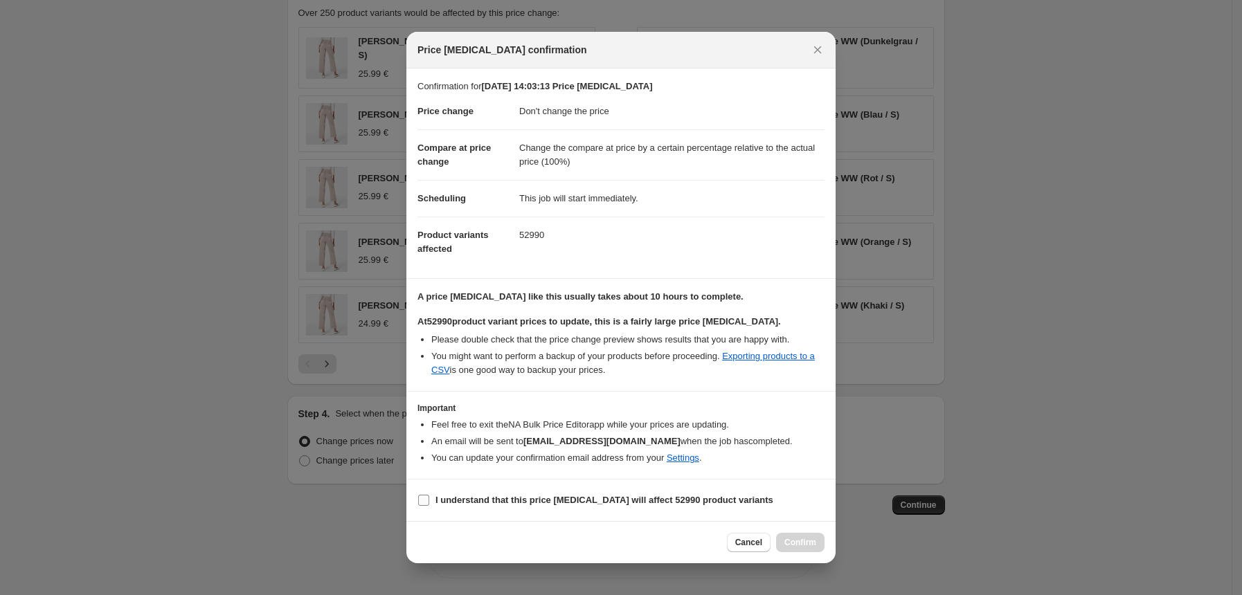
click at [426, 502] on input "I understand that this price change job will affect 52990 product variants" at bounding box center [423, 500] width 11 height 11
checkbox input "true"
click at [793, 539] on span "Confirm" at bounding box center [800, 542] width 32 height 11
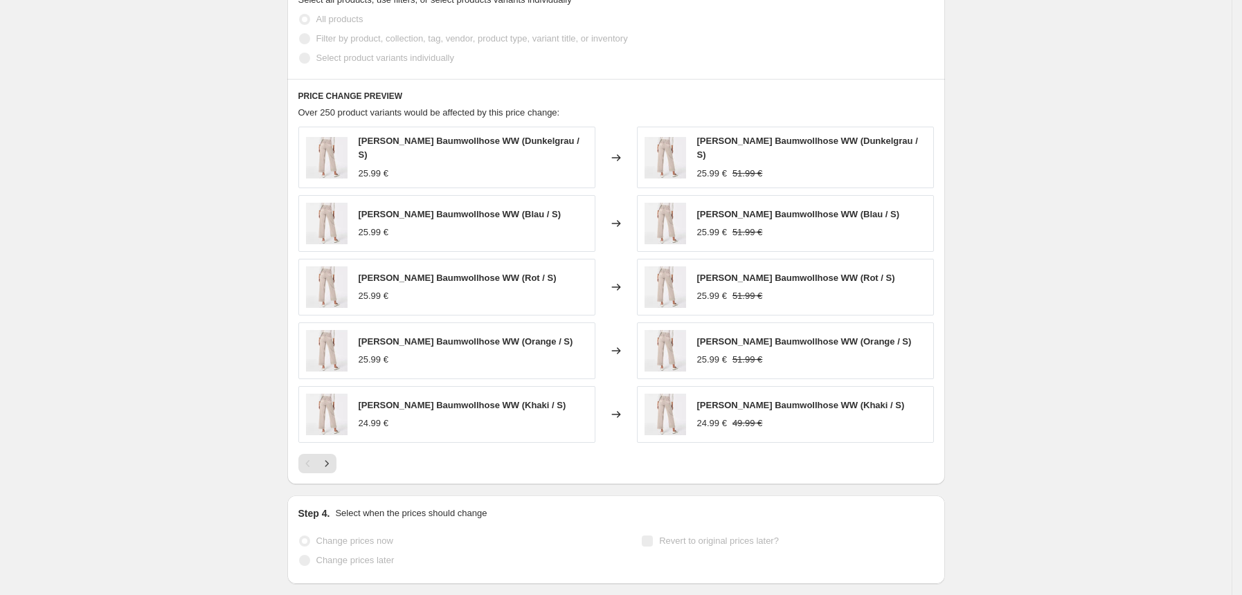
scroll to position [843, 0]
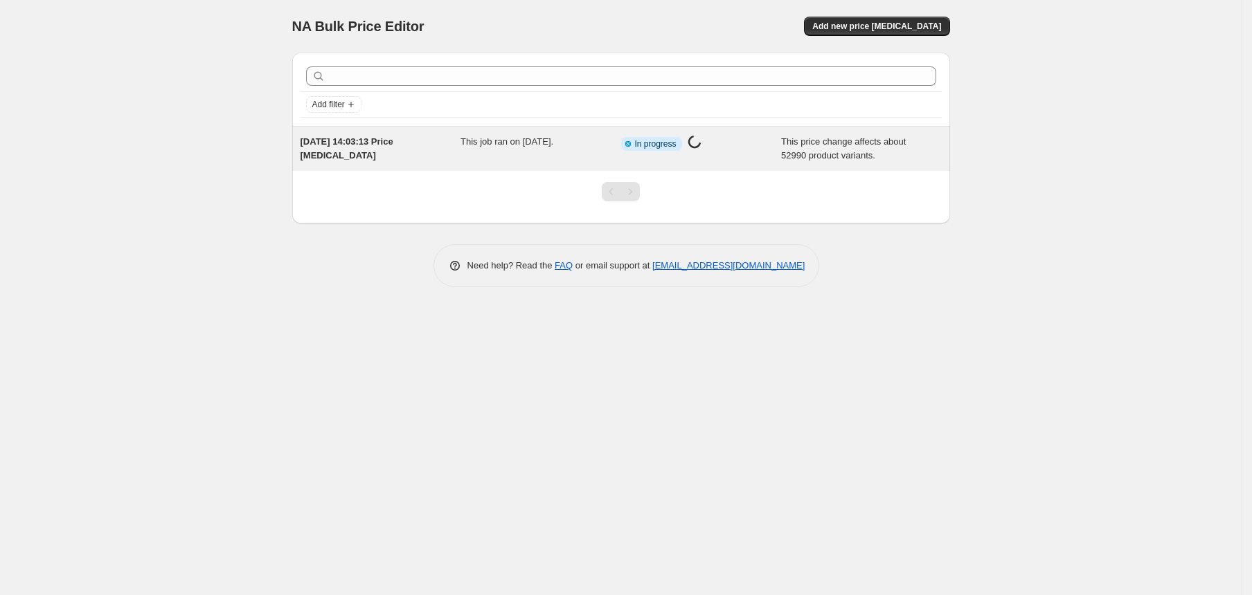
click at [553, 136] on span "This job ran on [DATE]." at bounding box center [506, 141] width 93 height 10
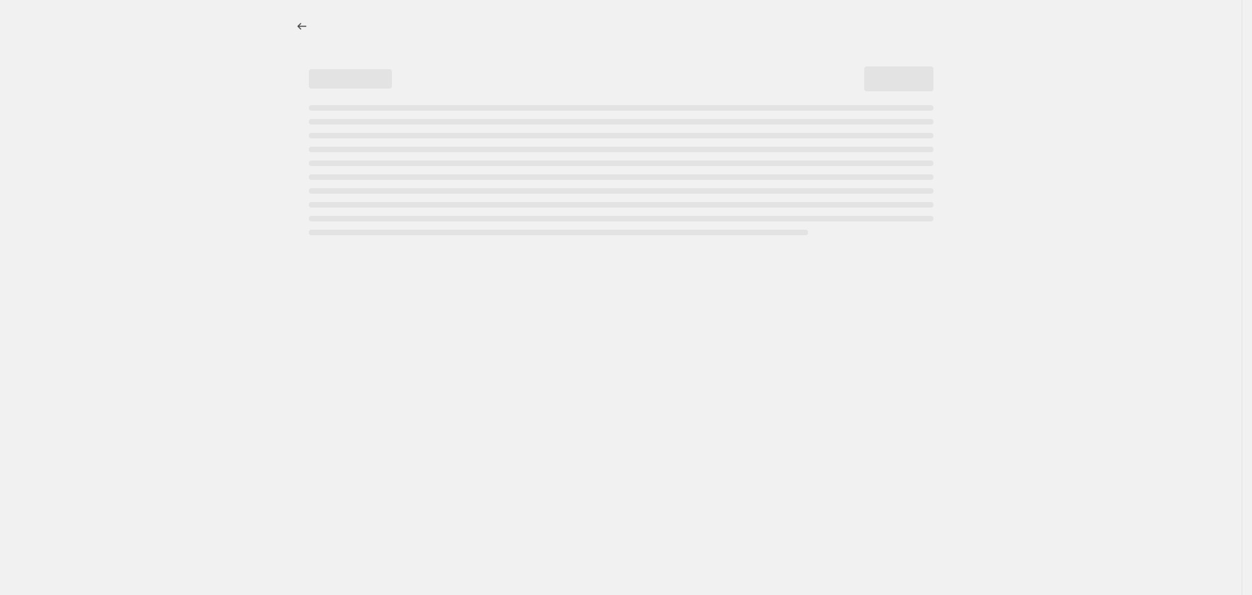
select select "no_change"
select select "pp"
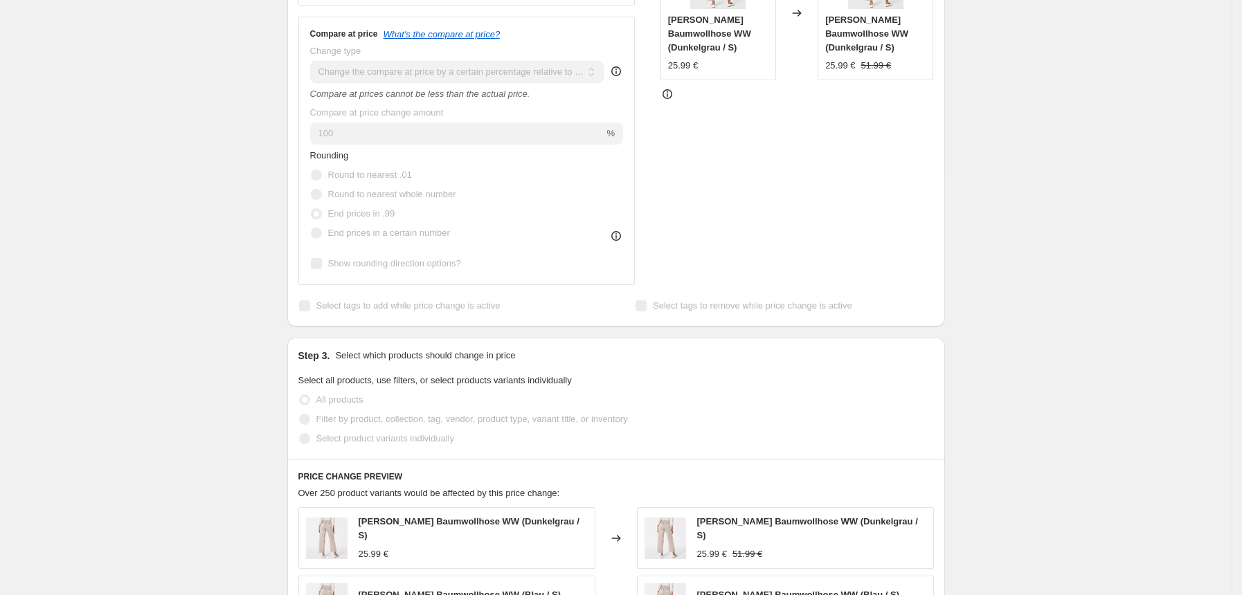
scroll to position [415, 0]
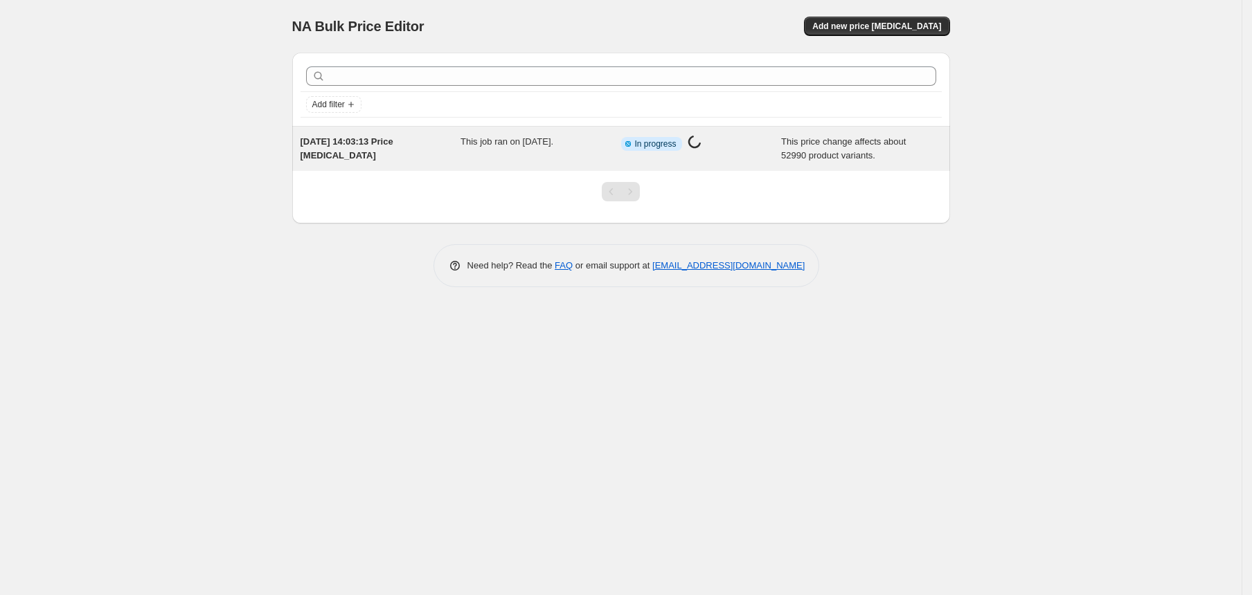
click at [717, 156] on div "Info Partially complete In progress Price [MEDICAL_DATA] in progress..." at bounding box center [701, 149] width 161 height 28
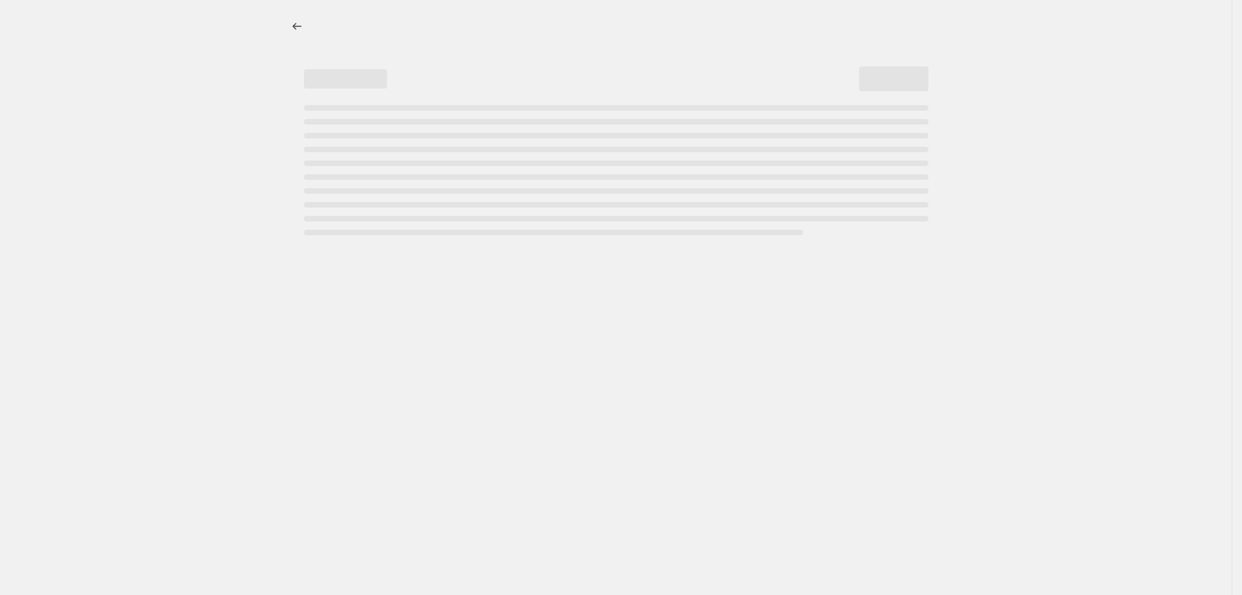
select select "no_change"
select select "pp"
